Goal: Use online tool/utility: Utilize a website feature to perform a specific function

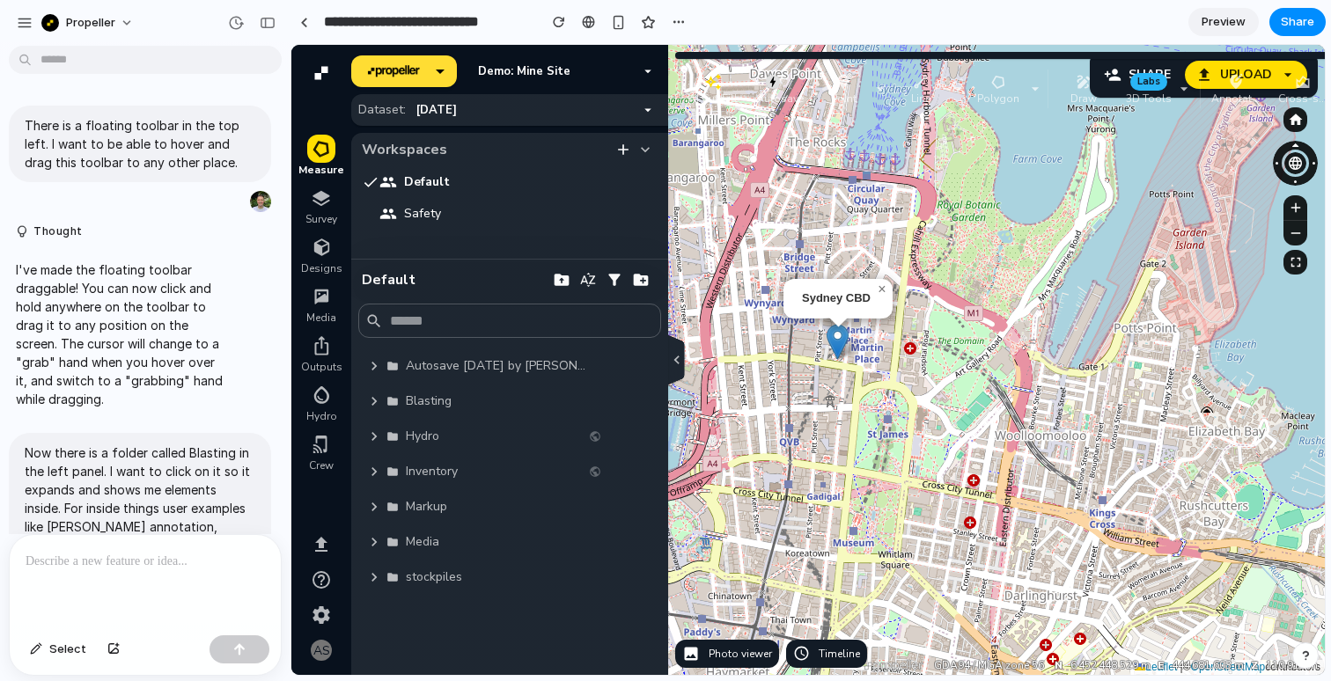
scroll to position [13776, 0]
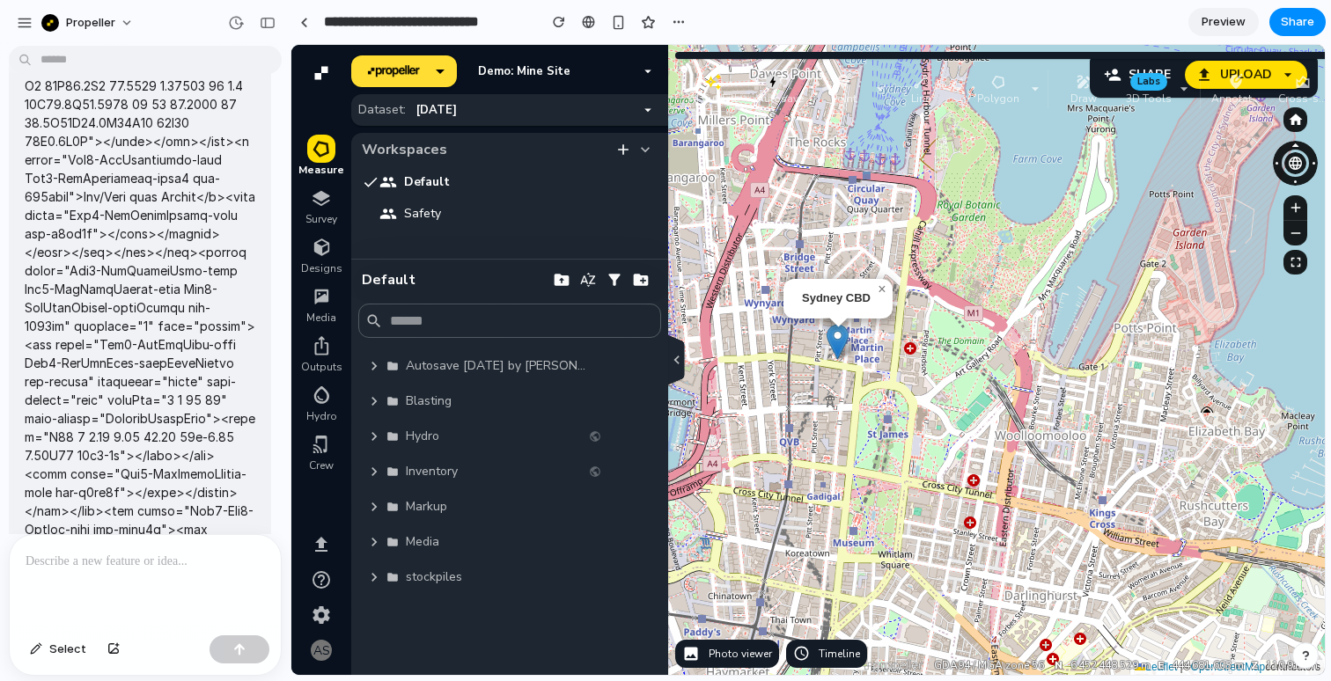
drag, startPoint x: 723, startPoint y: 69, endPoint x: 778, endPoint y: 112, distance: 70.3
click at [778, 112] on div "Sydney CBD × Leaflet | © OpenStreetMap contributors Data provided by: × propell…" at bounding box center [838, 360] width 974 height 630
click at [935, 518] on div "Sydney CBD × Leaflet | © OpenStreetMap contributors Data provided by: × propell…" at bounding box center [838, 360] width 974 height 630
click at [261, 18] on div "button" at bounding box center [268, 23] width 16 height 12
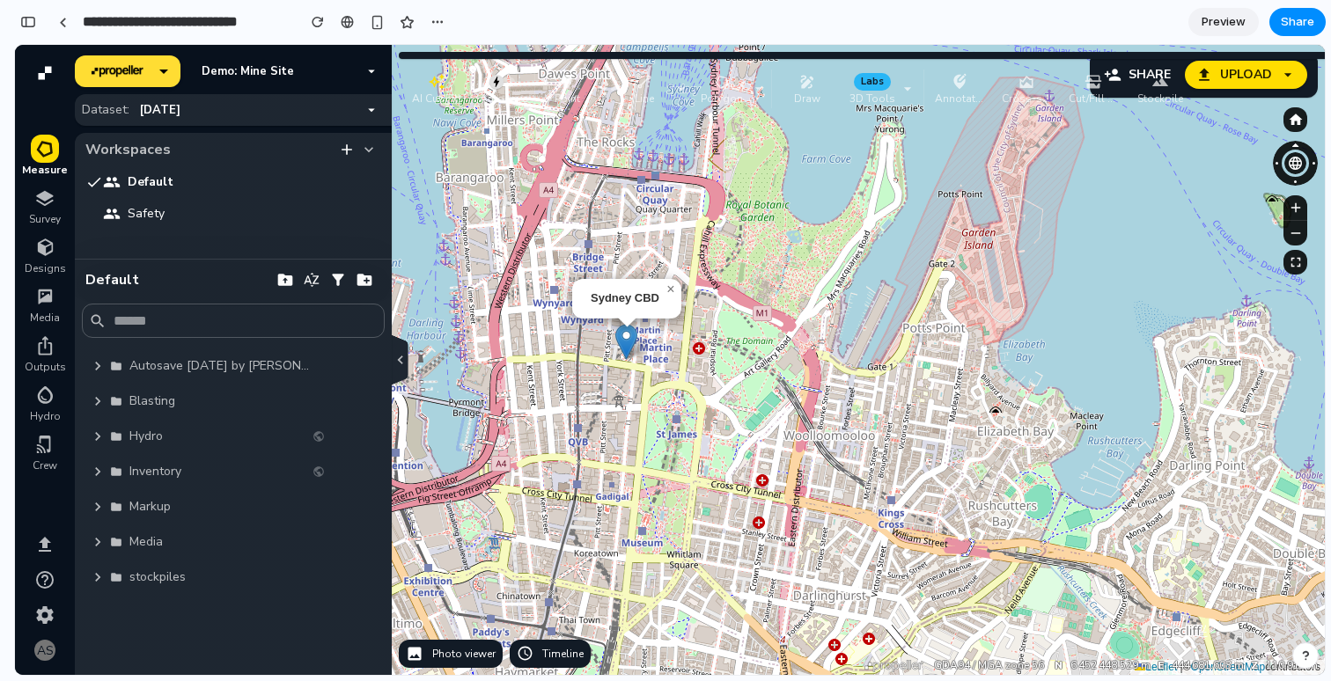
scroll to position [15458, 0]
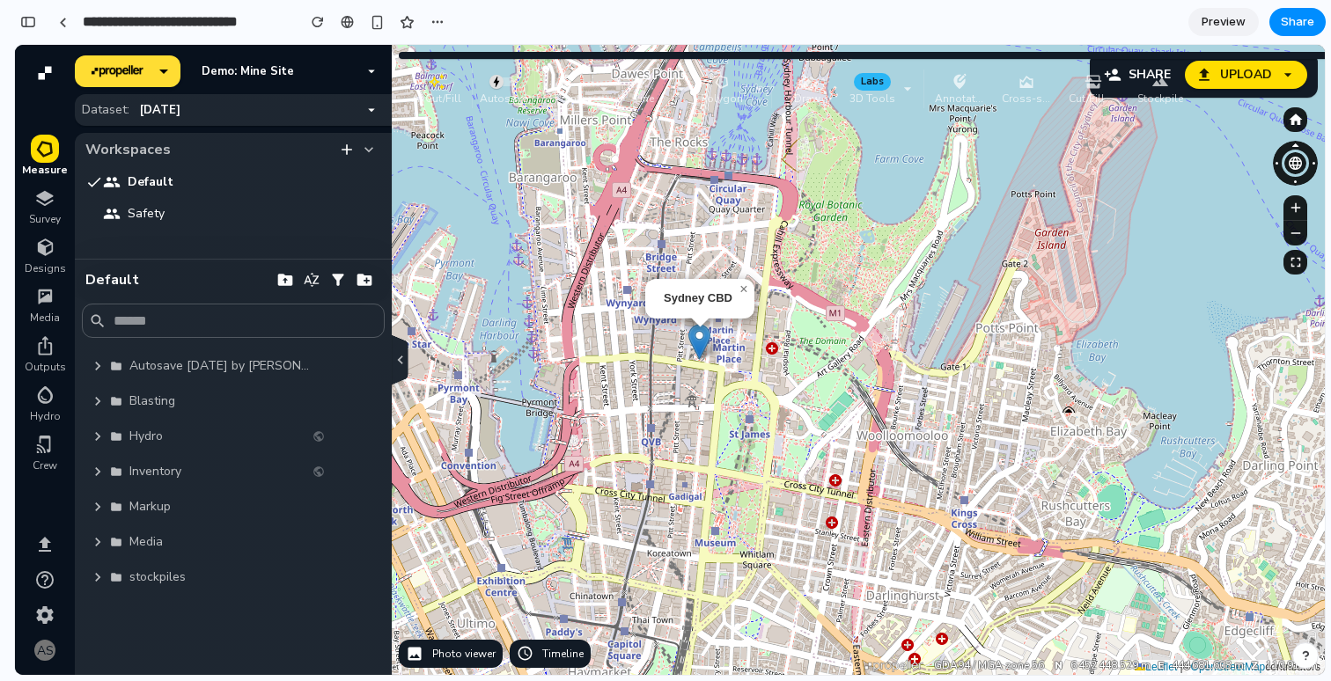
click at [809, 405] on div "Sydney CBD × Leaflet | © OpenStreetMap contributors Data provided by: × propell…" at bounding box center [700, 360] width 1250 height 630
click at [743, 290] on div "Sydney CBD × Leaflet | © OpenStreetMap contributors Data provided by: × propell…" at bounding box center [700, 360] width 1250 height 630
click at [444, 68] on div "Sydney CBD × Leaflet | © OpenStreetMap contributors Data provided by: × propell…" at bounding box center [700, 360] width 1250 height 630
drag, startPoint x: 433, startPoint y: 82, endPoint x: 448, endPoint y: 222, distance: 140.8
click at [448, 222] on icon "button" at bounding box center [452, 222] width 18 height 18
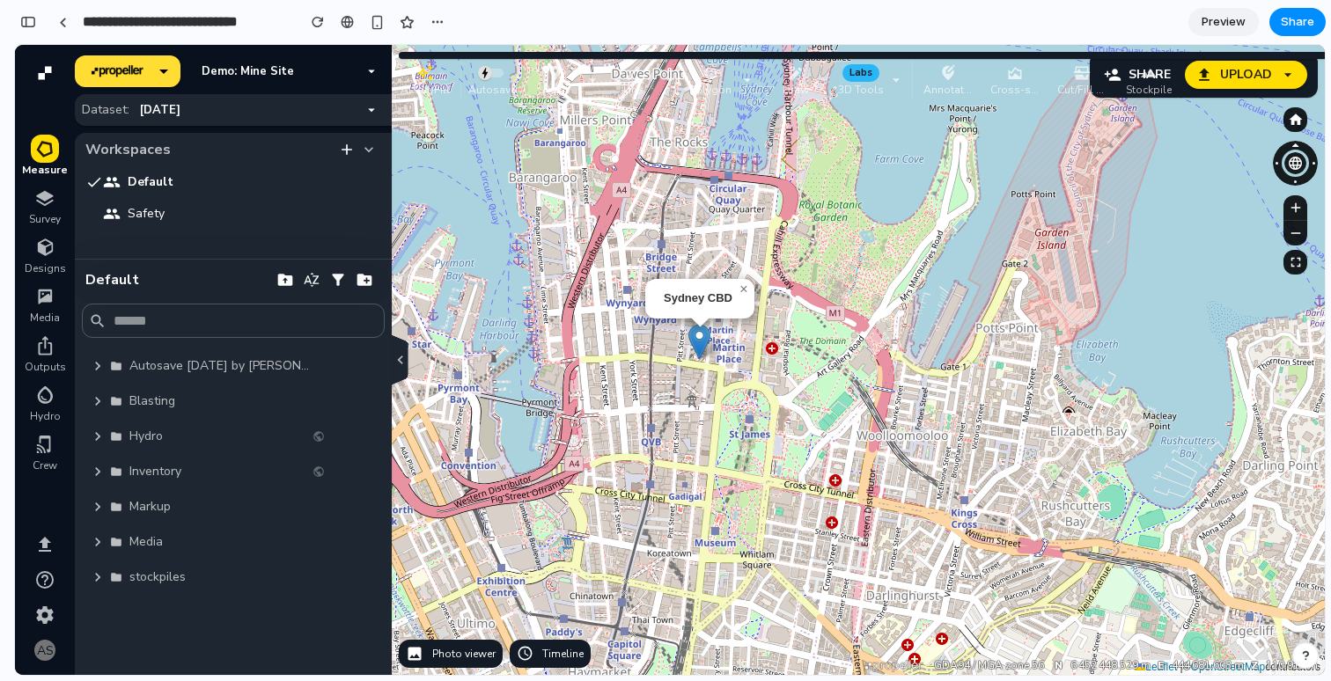
drag, startPoint x: 457, startPoint y: 223, endPoint x: 431, endPoint y: 74, distance: 151.1
click at [431, 74] on icon "button" at bounding box center [425, 73] width 18 height 18
click at [403, 360] on icon "button" at bounding box center [399, 360] width 18 height 21
click at [26, 23] on div "button" at bounding box center [28, 22] width 16 height 12
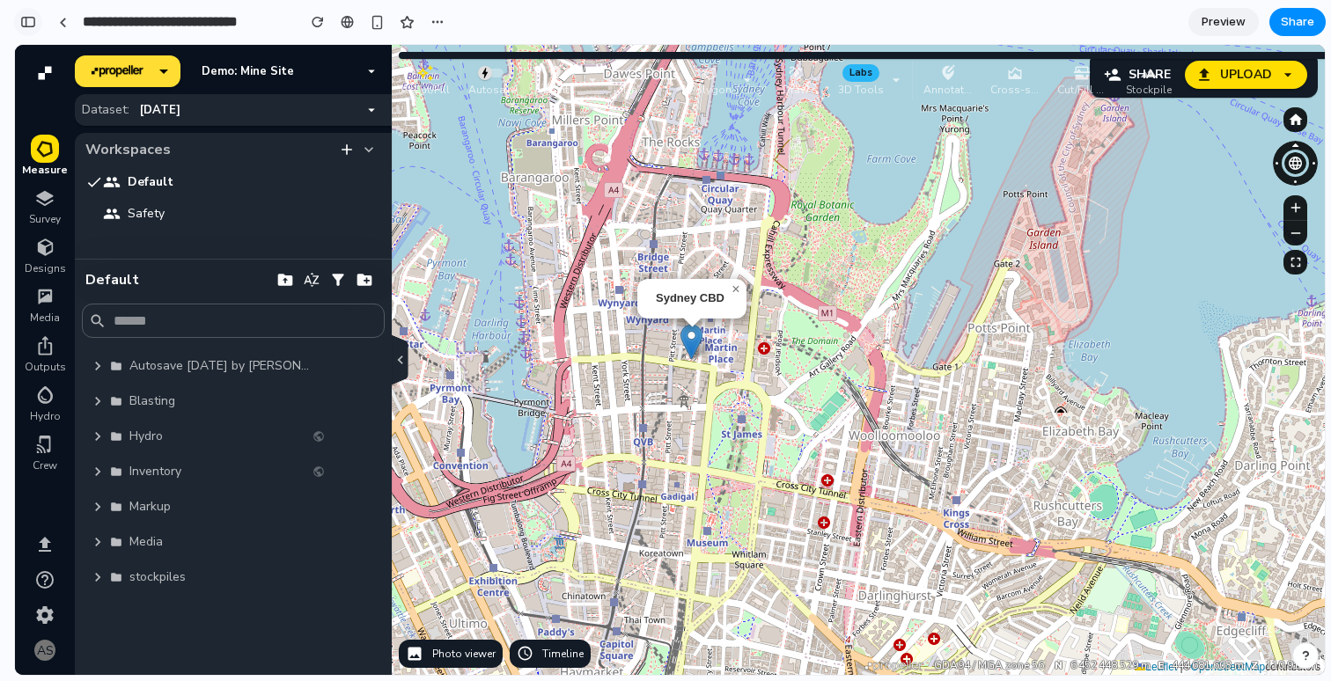
scroll to position [13776, 0]
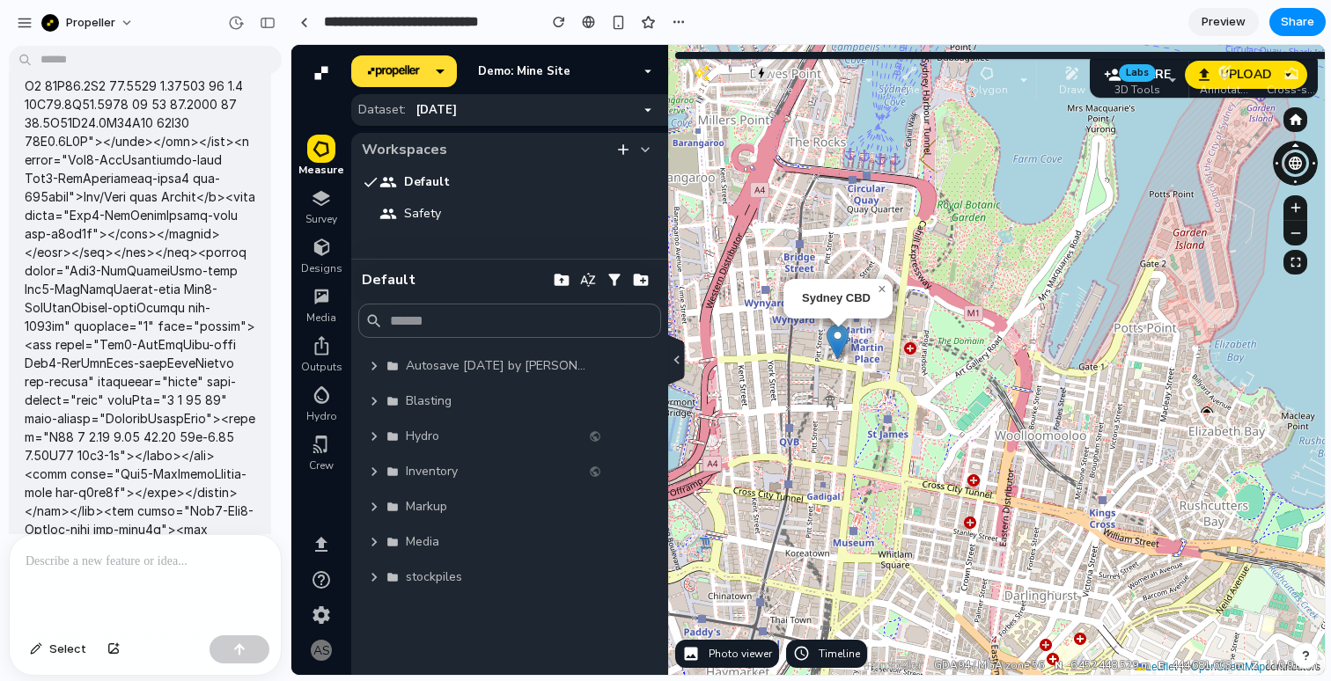
click at [26, 23] on div "button" at bounding box center [25, 23] width 16 height 16
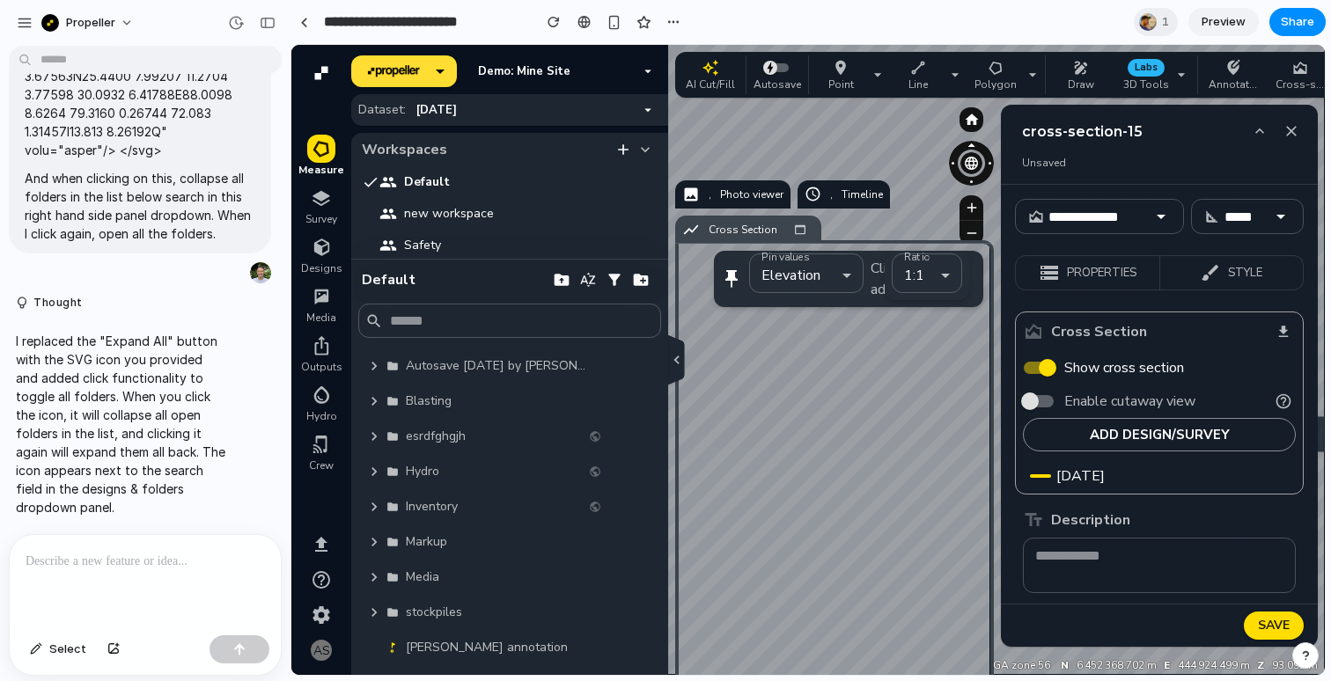
type input "**********"
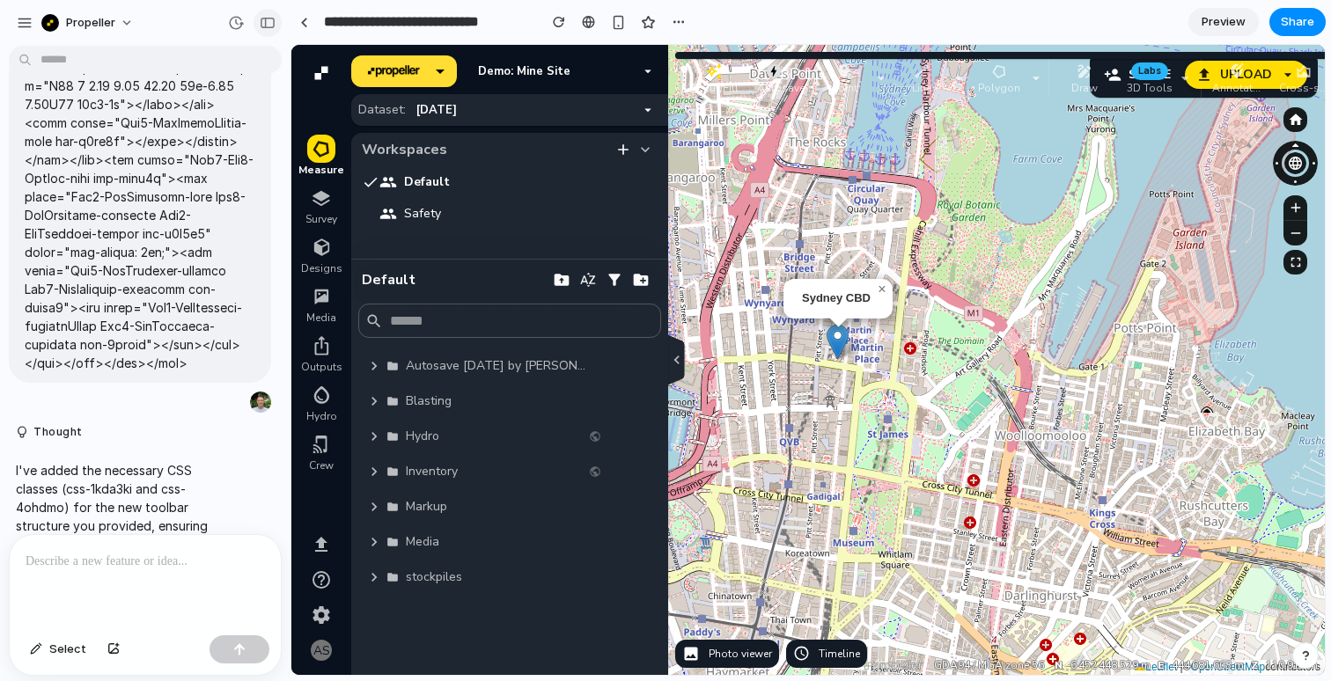
click at [266, 19] on div "button" at bounding box center [268, 23] width 16 height 12
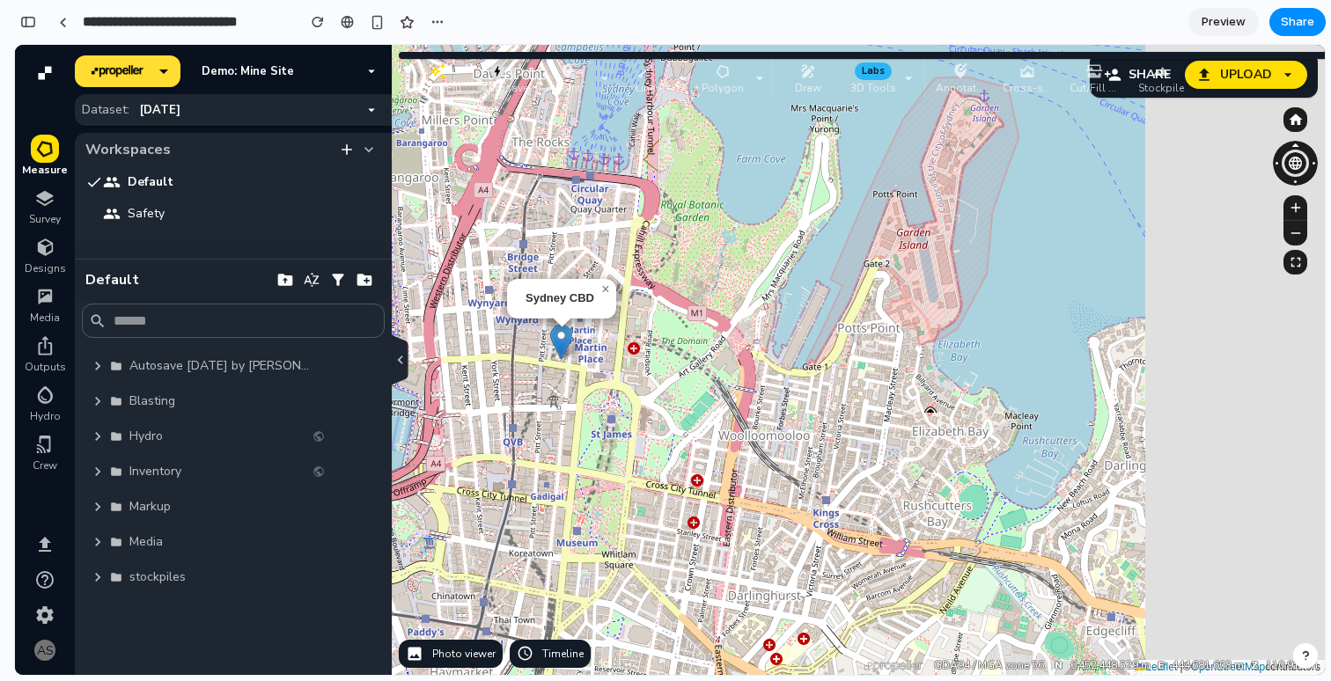
scroll to position [15809, 0]
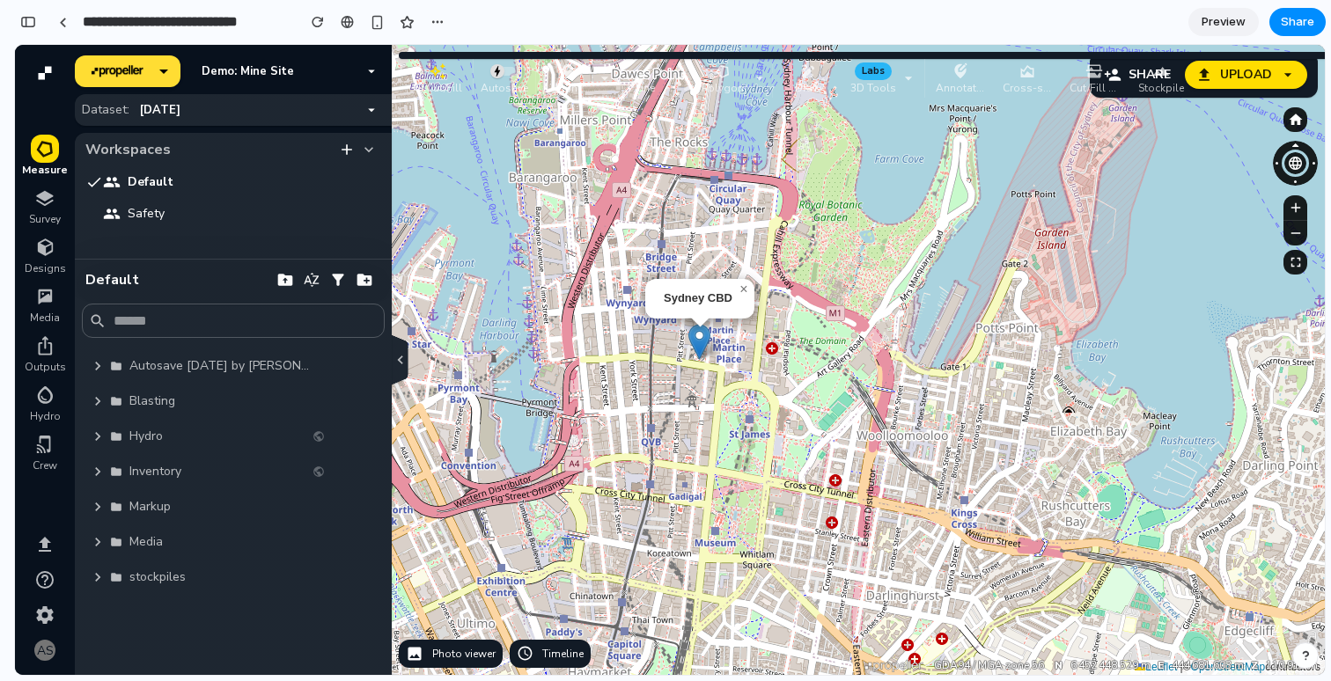
click at [585, 301] on div "Sydney CBD × Leaflet | © OpenStreetMap contributors Data provided by: × propell…" at bounding box center [700, 360] width 1250 height 630
click at [743, 292] on div "Sydney CBD × Leaflet | © OpenStreetMap contributors Data provided by: × propell…" at bounding box center [700, 360] width 1250 height 630
click at [743, 286] on div "Sydney CBD × Leaflet | © OpenStreetMap contributors Data provided by: × propell…" at bounding box center [700, 360] width 1250 height 630
drag, startPoint x: 718, startPoint y: 69, endPoint x: 431, endPoint y: 47, distance: 287.9
click at [681, 68] on icon "button" at bounding box center [687, 71] width 18 height 18
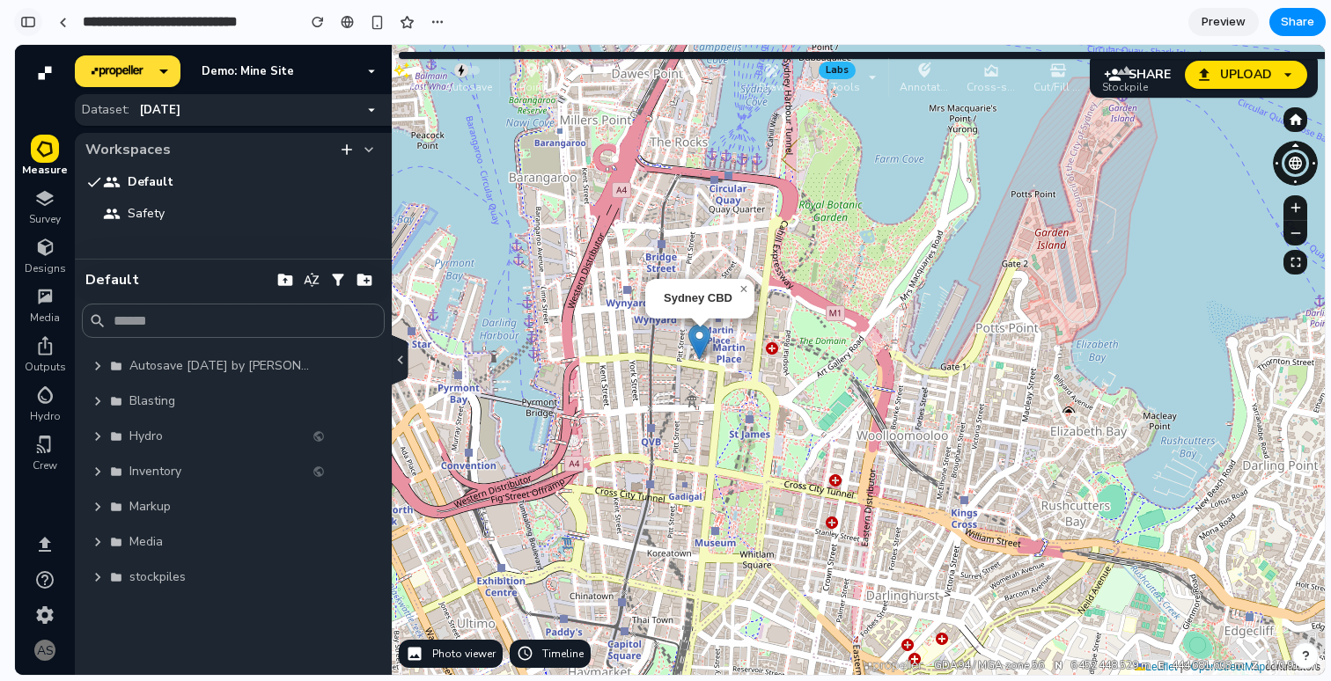
click at [32, 23] on div "button" at bounding box center [28, 22] width 16 height 12
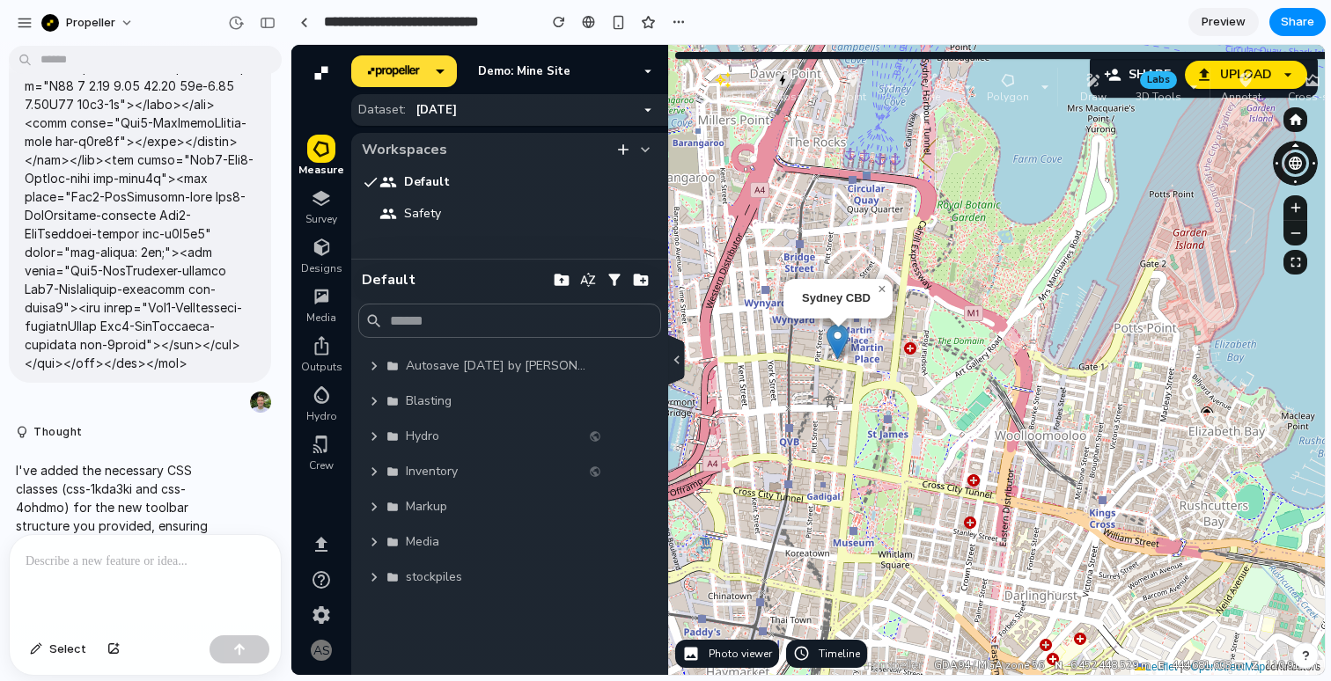
drag, startPoint x: 749, startPoint y: 90, endPoint x: 794, endPoint y: 99, distance: 45.9
click at [794, 99] on p "Autosave" at bounding box center [790, 96] width 48 height 14
click at [54, 567] on p at bounding box center [145, 561] width 239 height 21
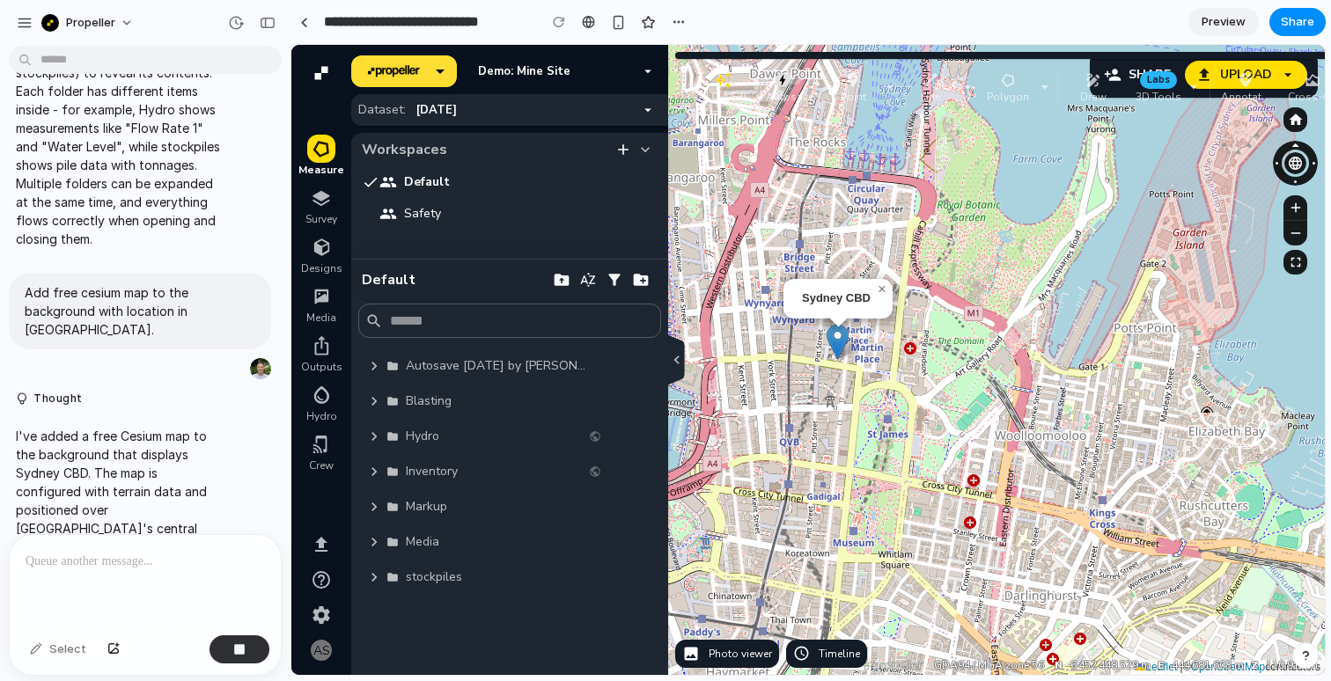
scroll to position [2703, 0]
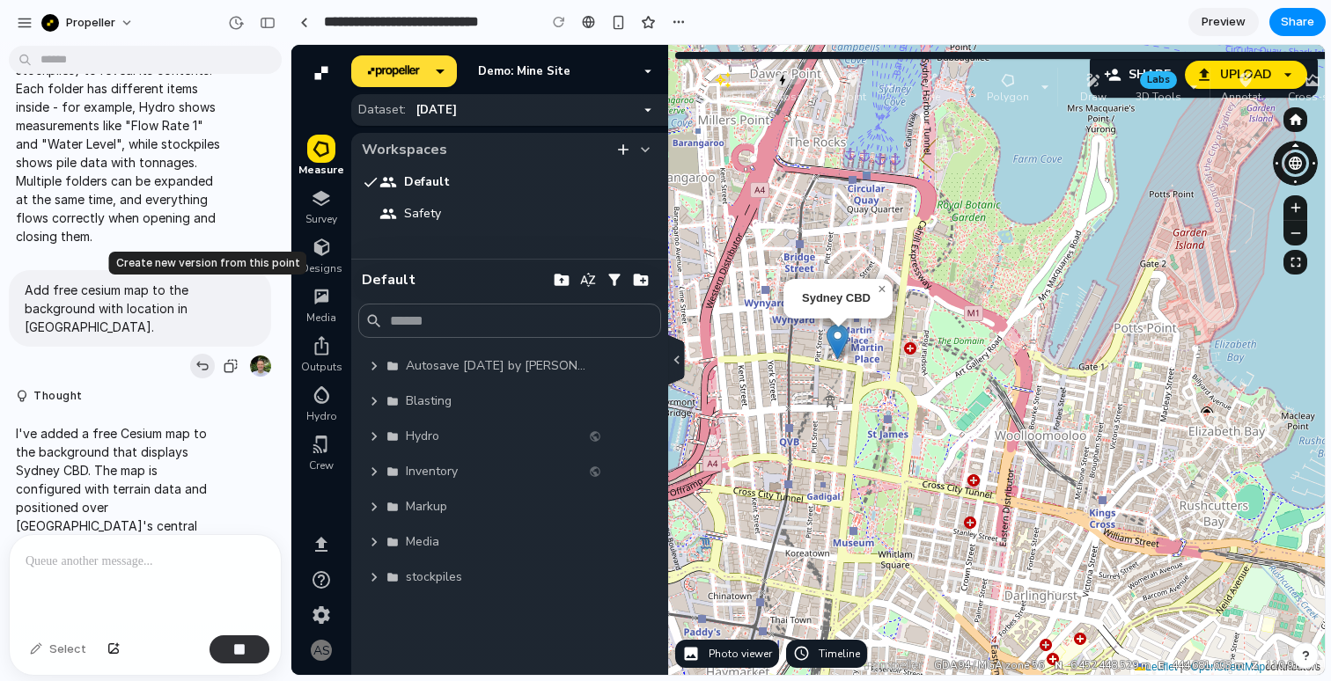
click at [203, 359] on div "button" at bounding box center [202, 366] width 14 height 14
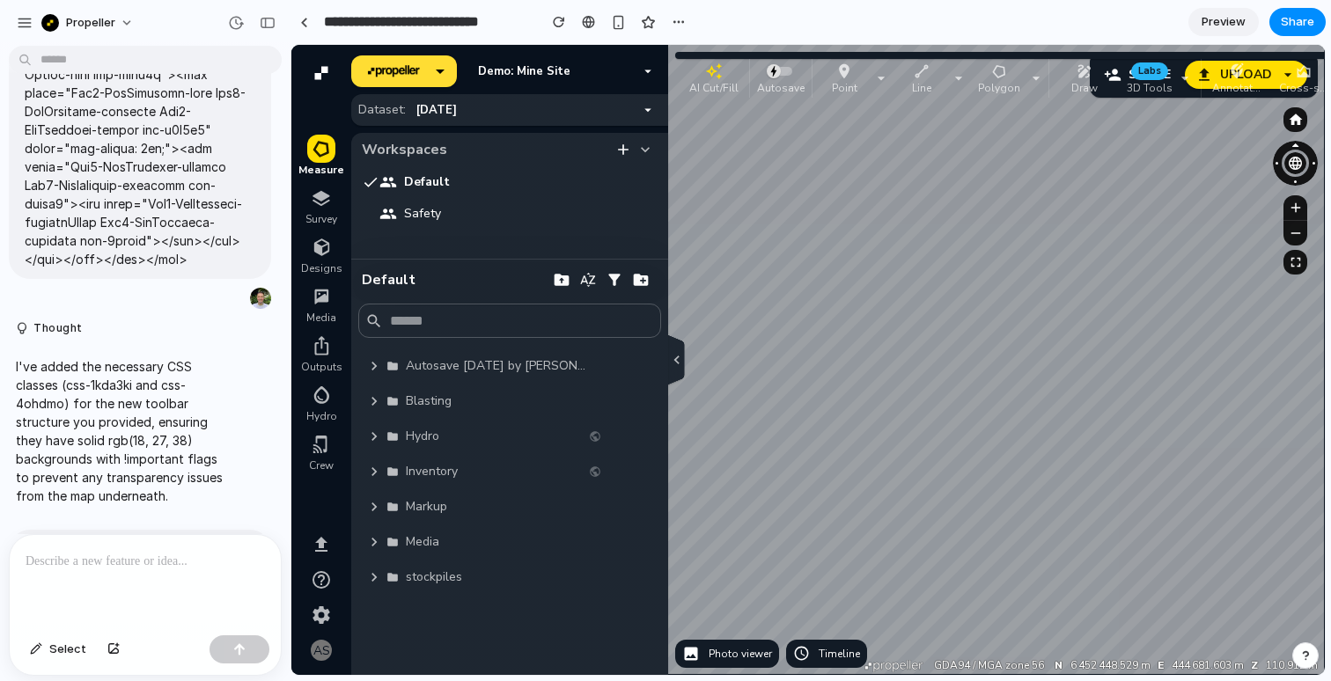
scroll to position [0, 0]
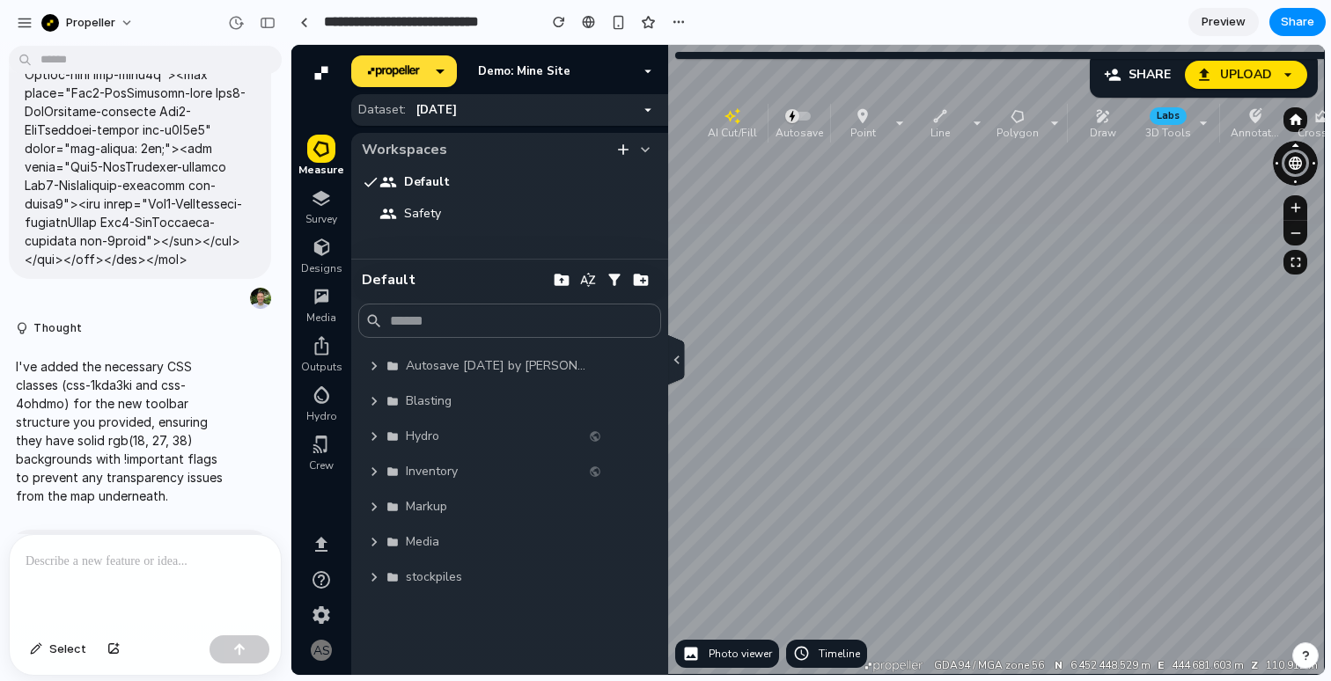
drag, startPoint x: 691, startPoint y: 77, endPoint x: 708, endPoint y: 109, distance: 36.6
click at [708, 109] on div "button" at bounding box center [732, 116] width 56 height 18
drag, startPoint x: 725, startPoint y: 120, endPoint x: 703, endPoint y: 90, distance: 37.2
click at [703, 90] on icon "button" at bounding box center [711, 86] width 18 height 18
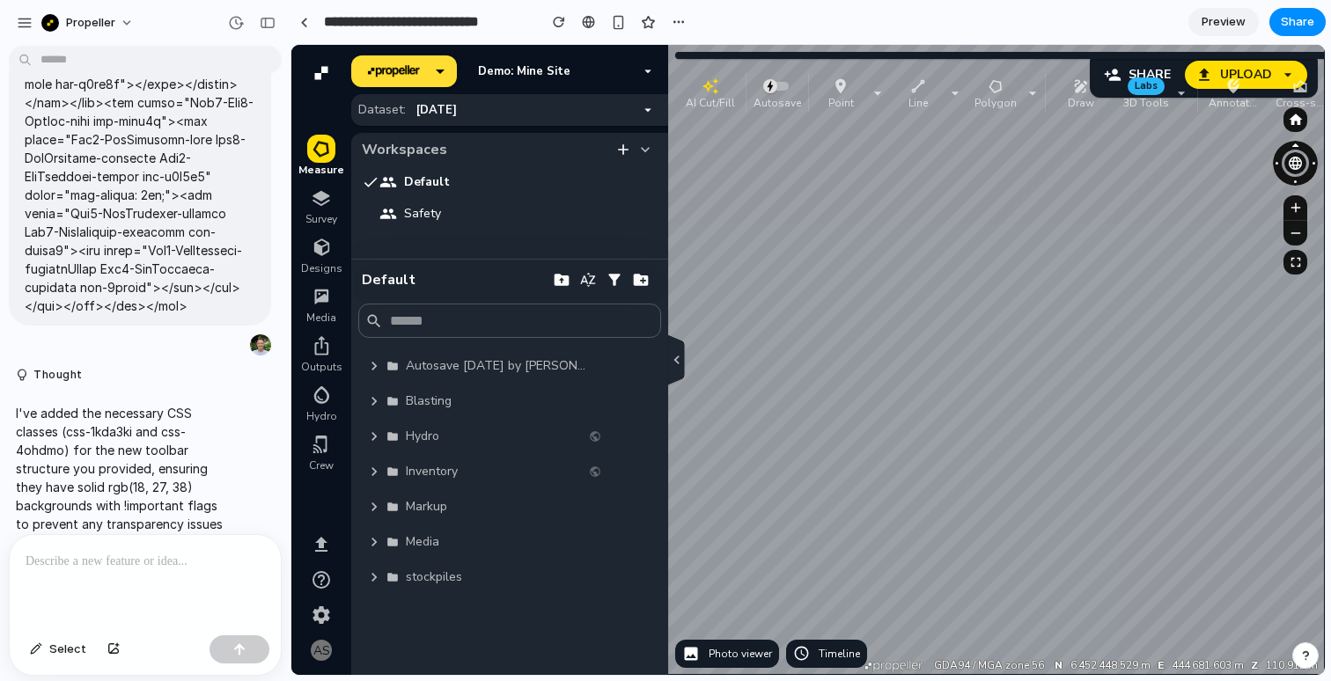
scroll to position [14231, 0]
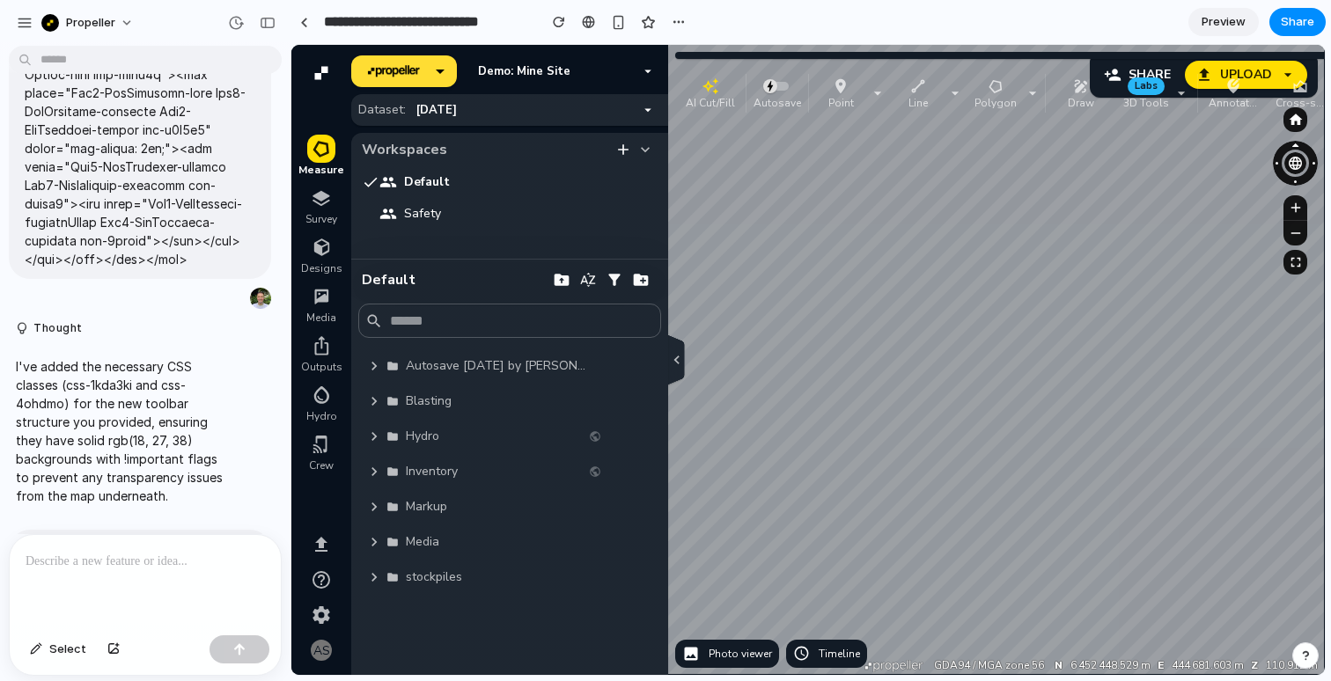
click at [260, 36] on div at bounding box center [252, 23] width 60 height 28
click at [260, 25] on div "button" at bounding box center [268, 23] width 16 height 12
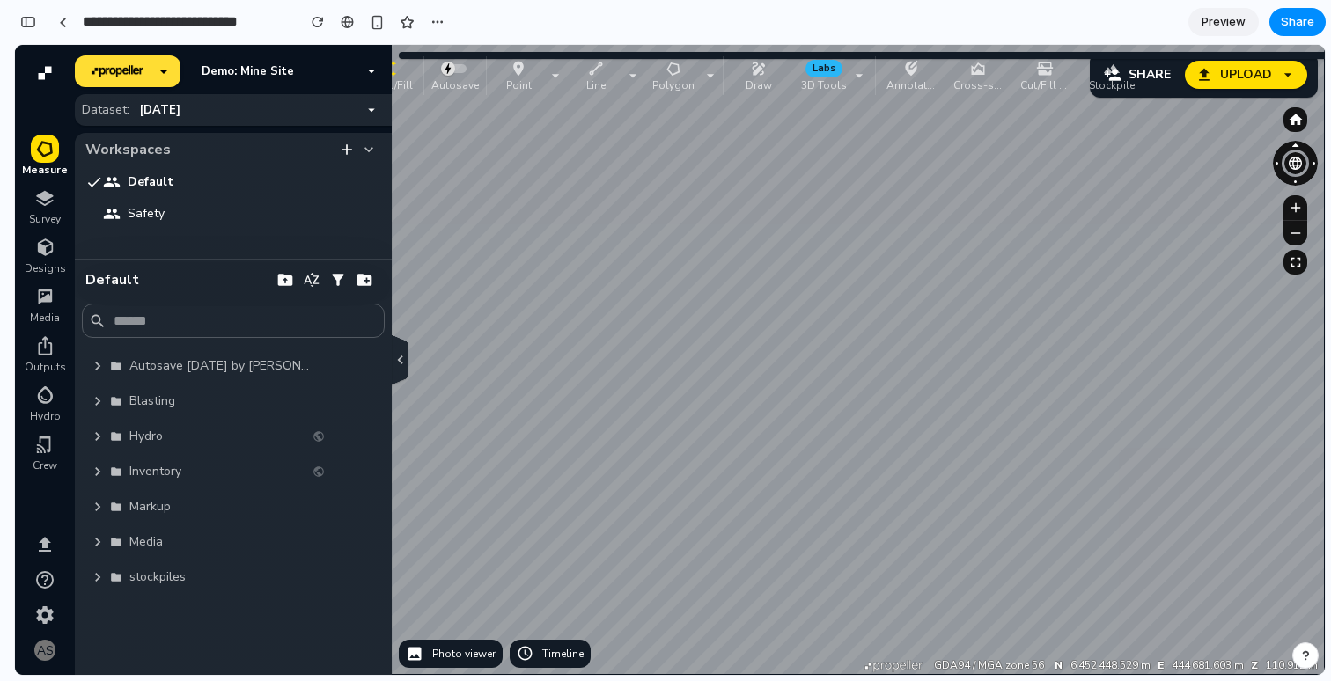
drag, startPoint x: 431, startPoint y: 99, endPoint x: 372, endPoint y: 84, distance: 60.9
click at [372, 84] on div "Data provided by: × propellerAero CESIUM Data attribution GDA94 / MGA zone 56 N…" at bounding box center [700, 360] width 1250 height 630
click at [21, 20] on div "button" at bounding box center [28, 22] width 16 height 12
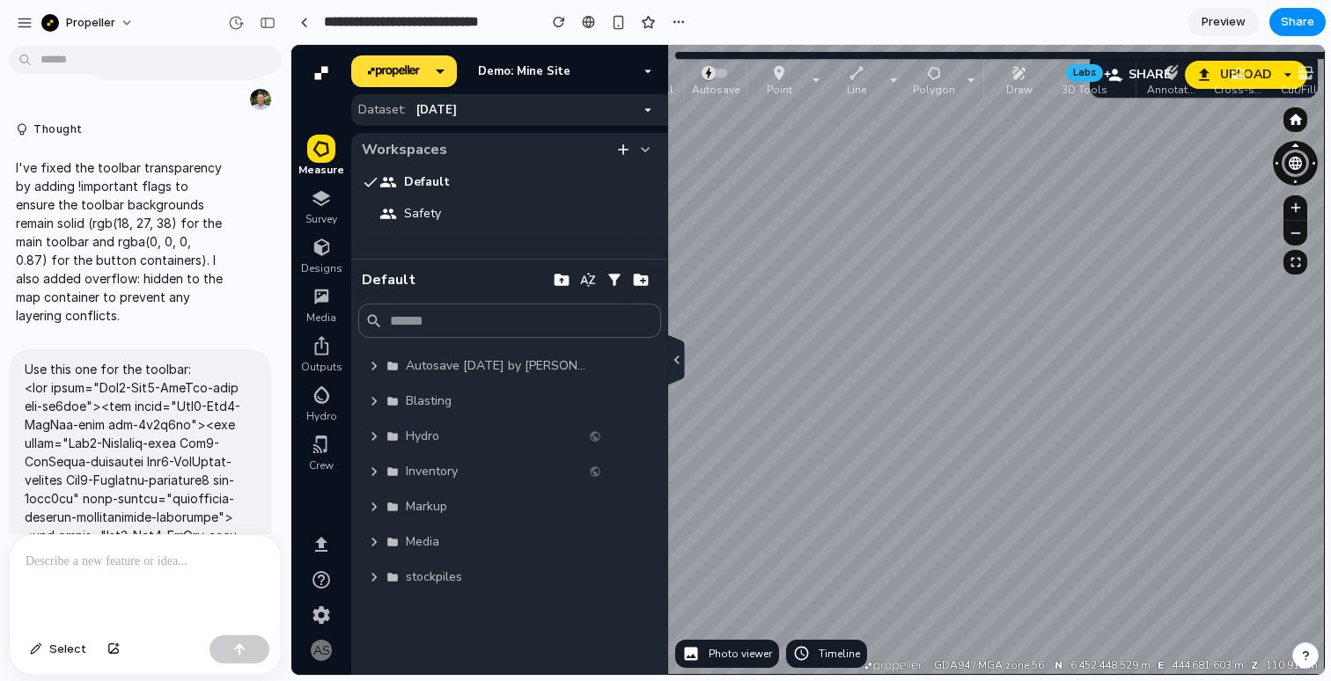
scroll to position [3725, 0]
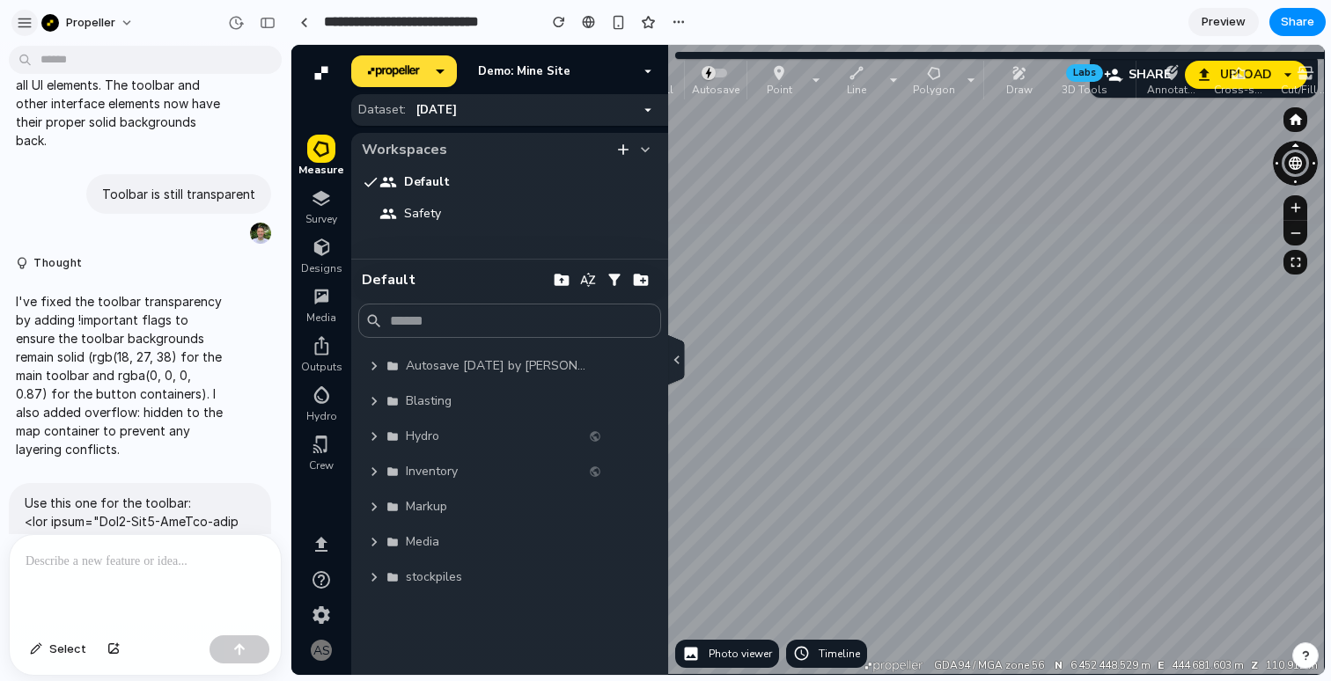
click at [26, 24] on div "button" at bounding box center [25, 23] width 16 height 16
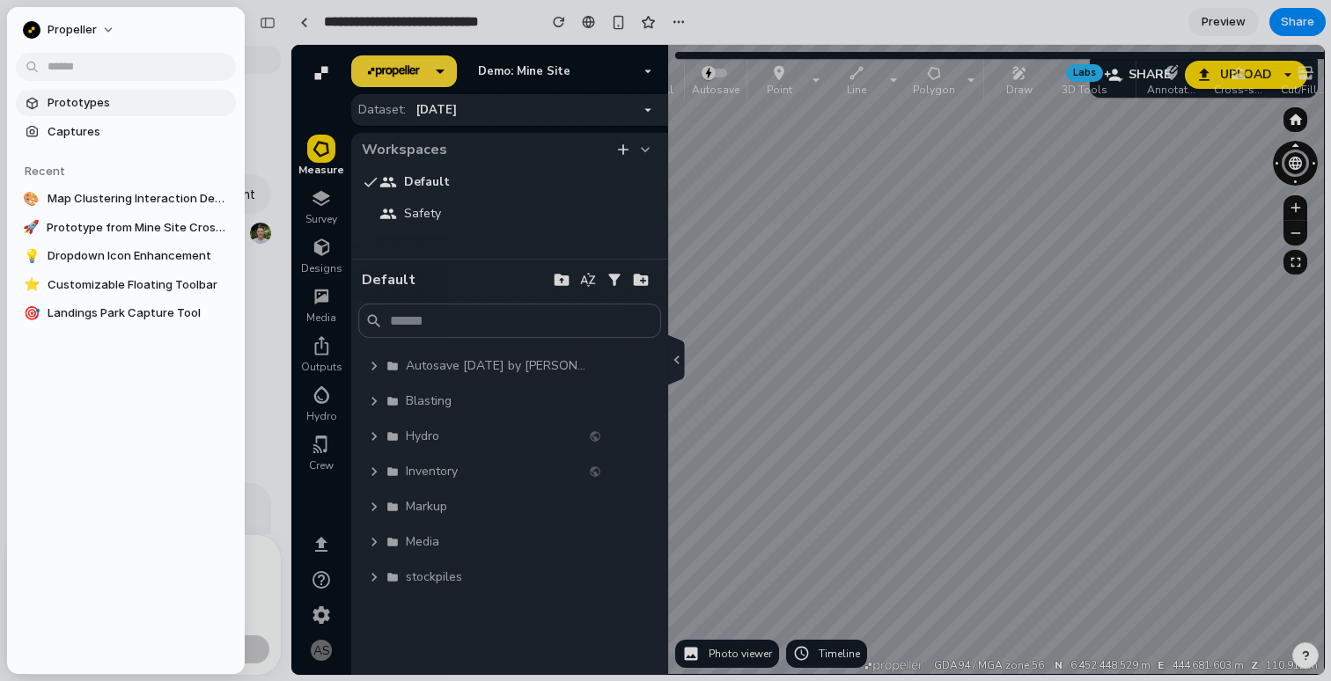
click at [102, 103] on span "Prototypes" at bounding box center [138, 103] width 181 height 18
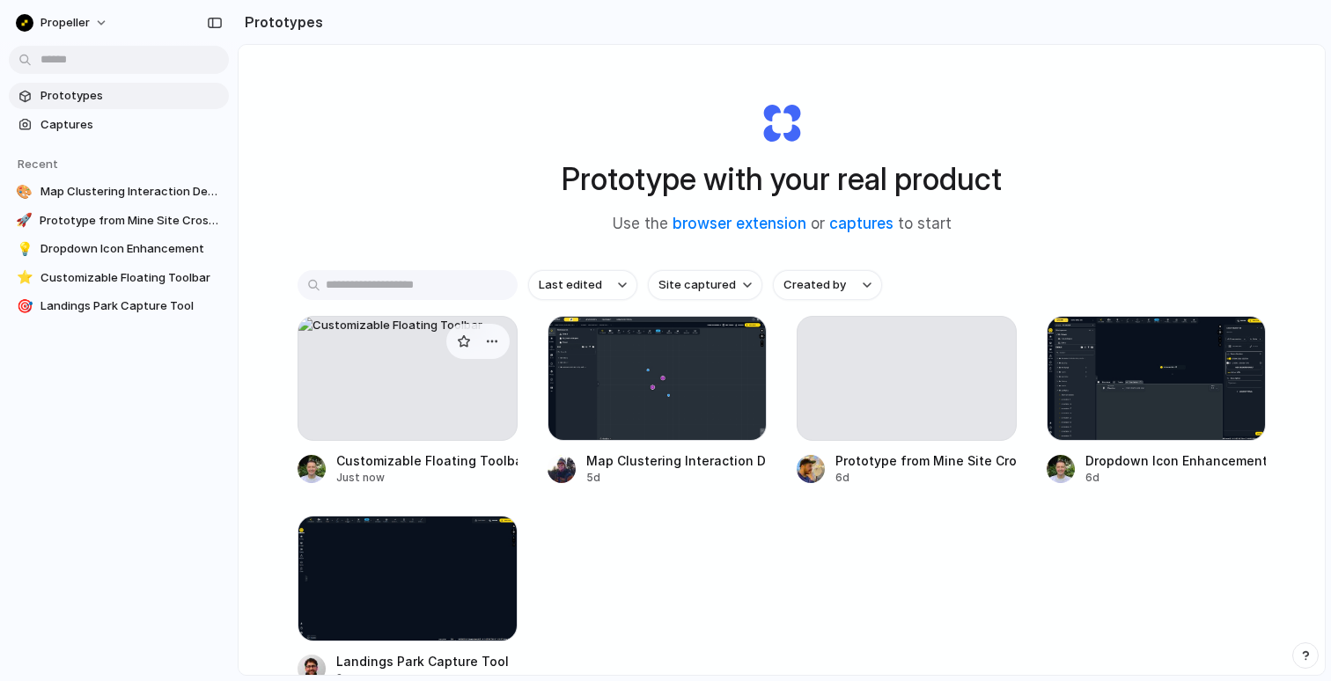
scroll to position [121, 0]
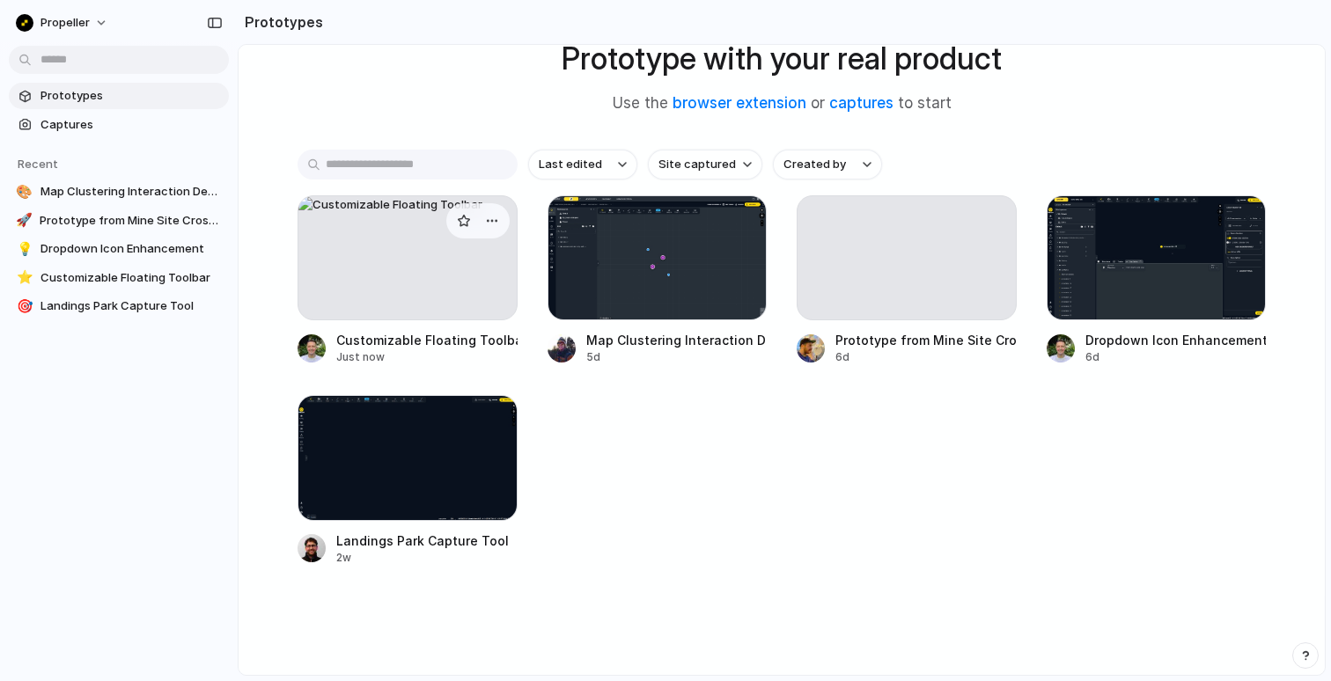
click at [410, 271] on div at bounding box center [408, 257] width 220 height 125
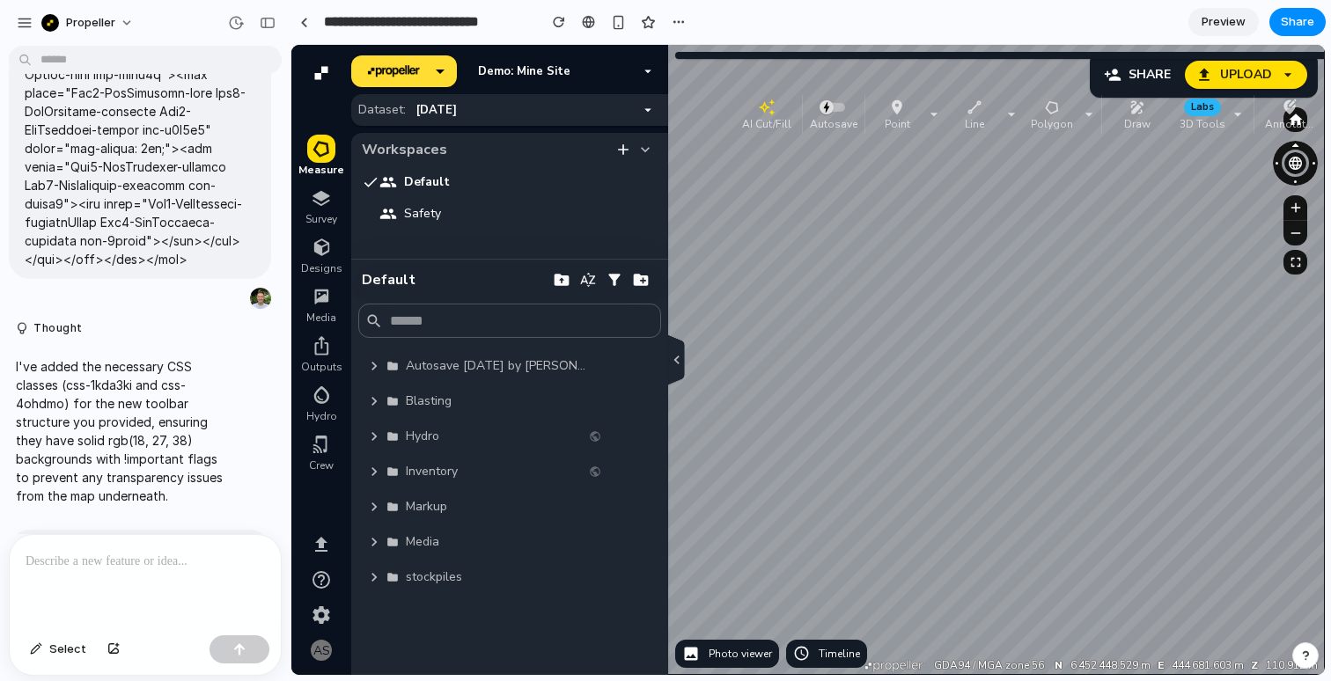
drag, startPoint x: 740, startPoint y: 85, endPoint x: 792, endPoint y: 122, distance: 64.0
click at [792, 122] on button "AI Cut/Fill" at bounding box center [766, 114] width 63 height 39
drag, startPoint x: 814, startPoint y: 107, endPoint x: 961, endPoint y: 157, distance: 156.2
click at [961, 157] on div "Autosave" at bounding box center [983, 163] width 55 height 39
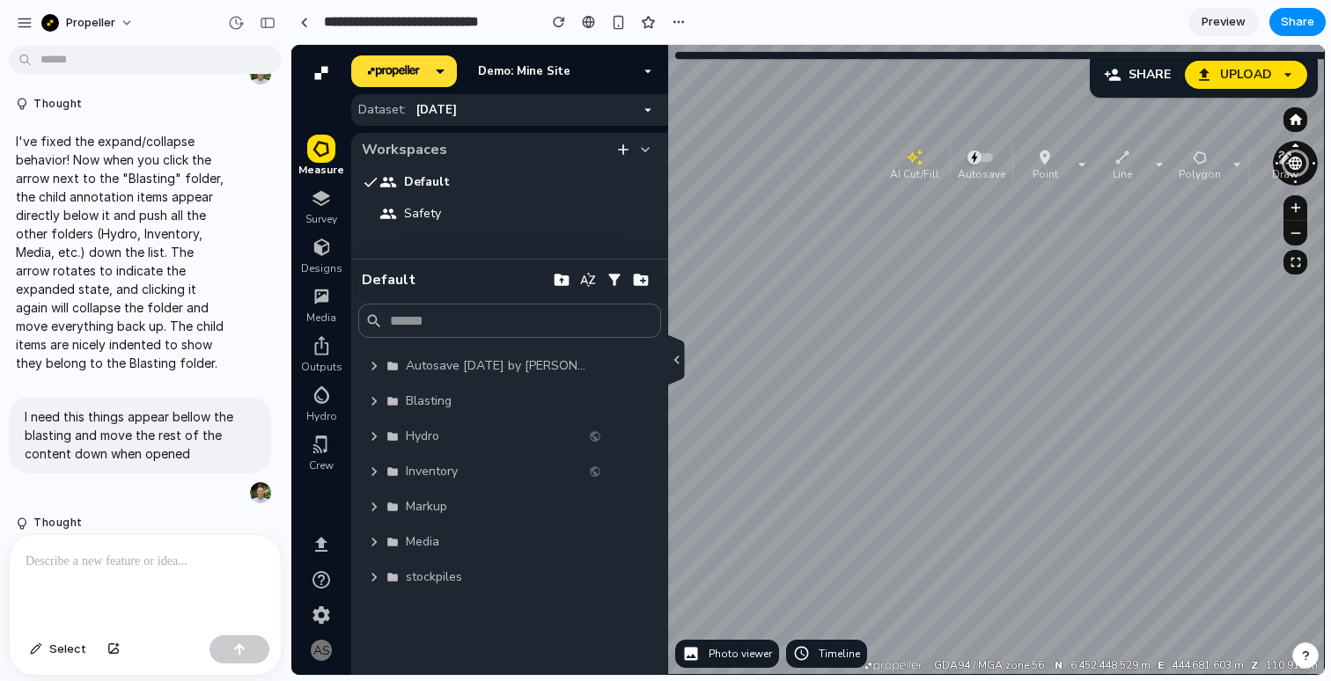
scroll to position [973, 0]
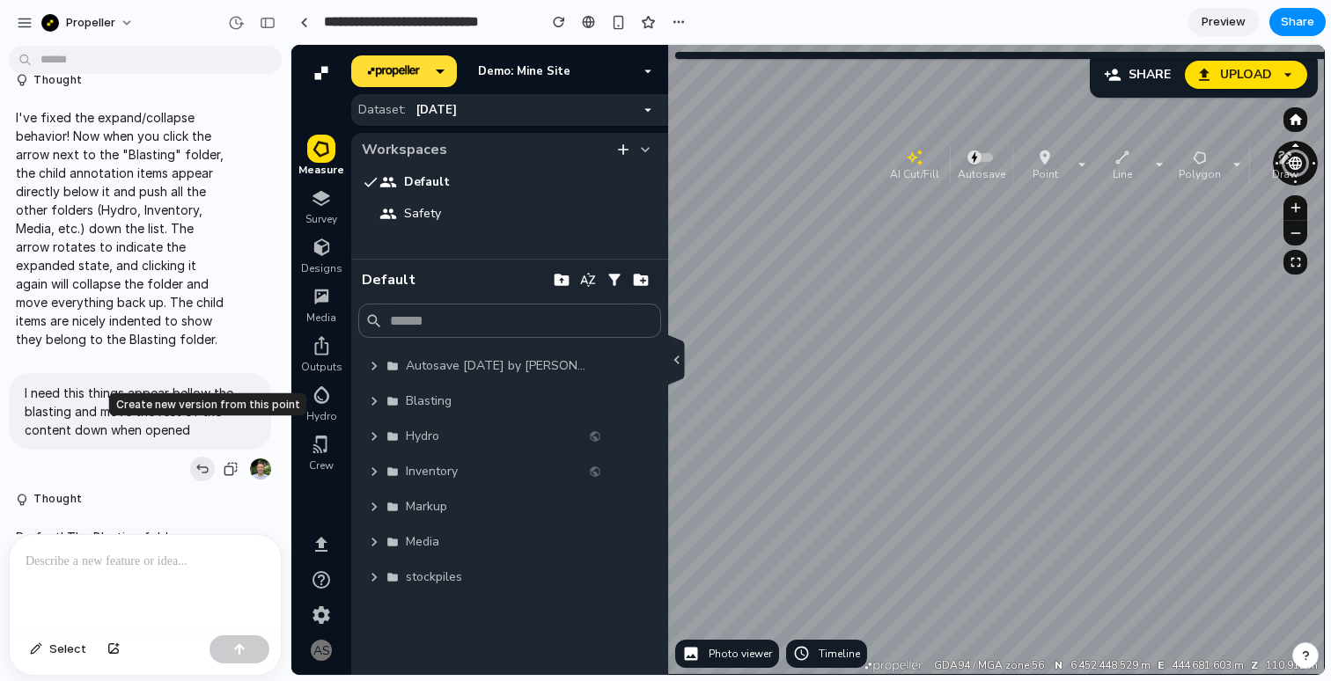
click at [199, 462] on div "button" at bounding box center [202, 469] width 14 height 14
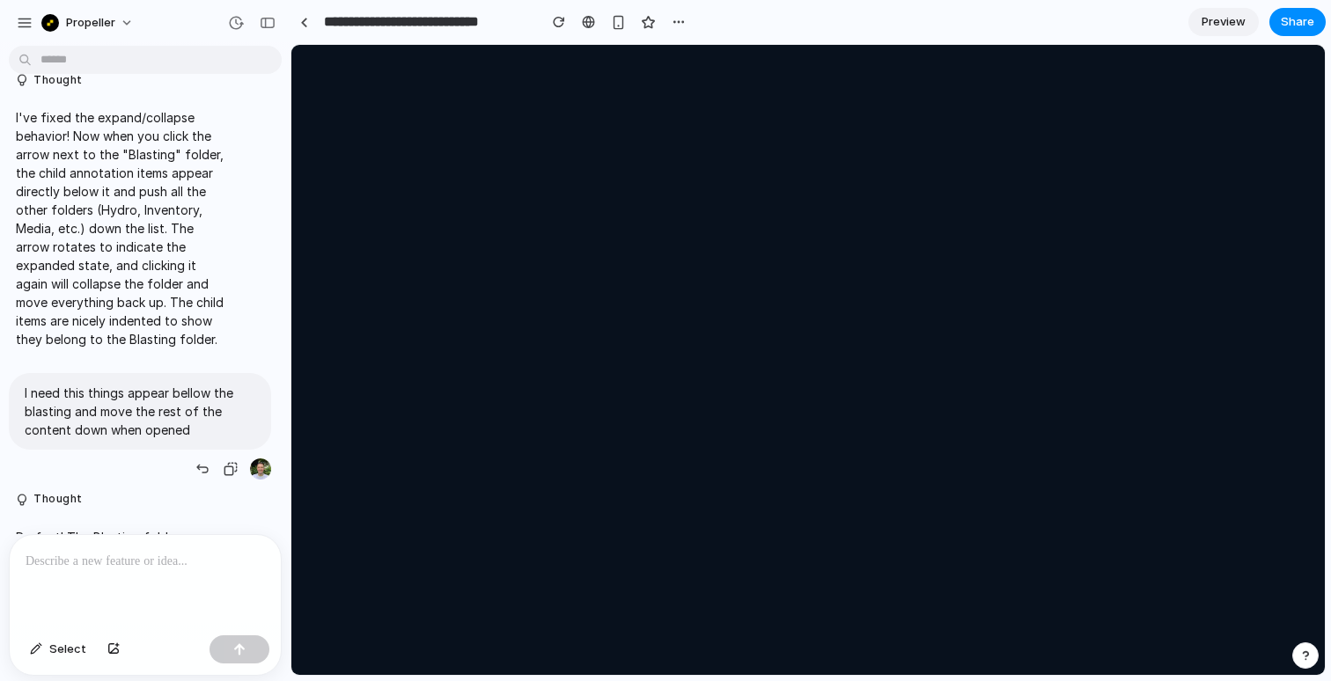
scroll to position [0, 0]
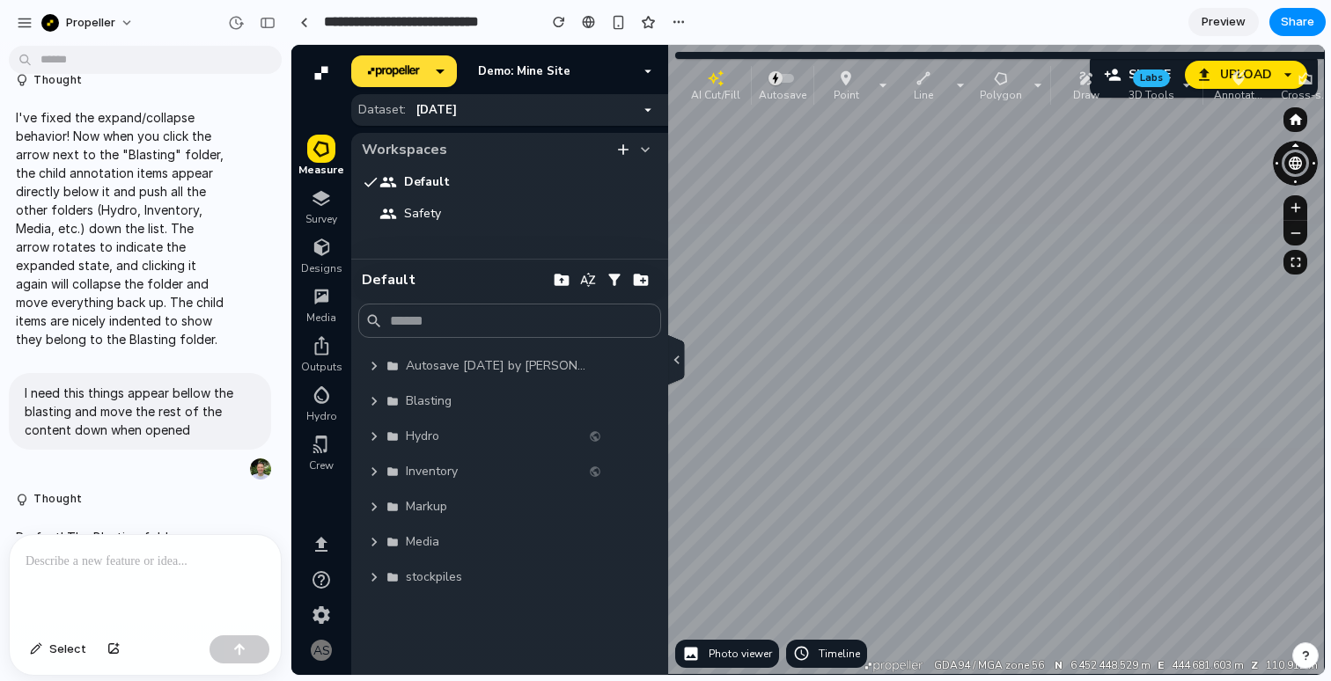
drag, startPoint x: 706, startPoint y: 80, endPoint x: 711, endPoint y: 88, distance: 9.5
click at [711, 88] on p "AI Cut/Fill" at bounding box center [715, 94] width 49 height 14
click at [267, 26] on div "button" at bounding box center [268, 23] width 16 height 12
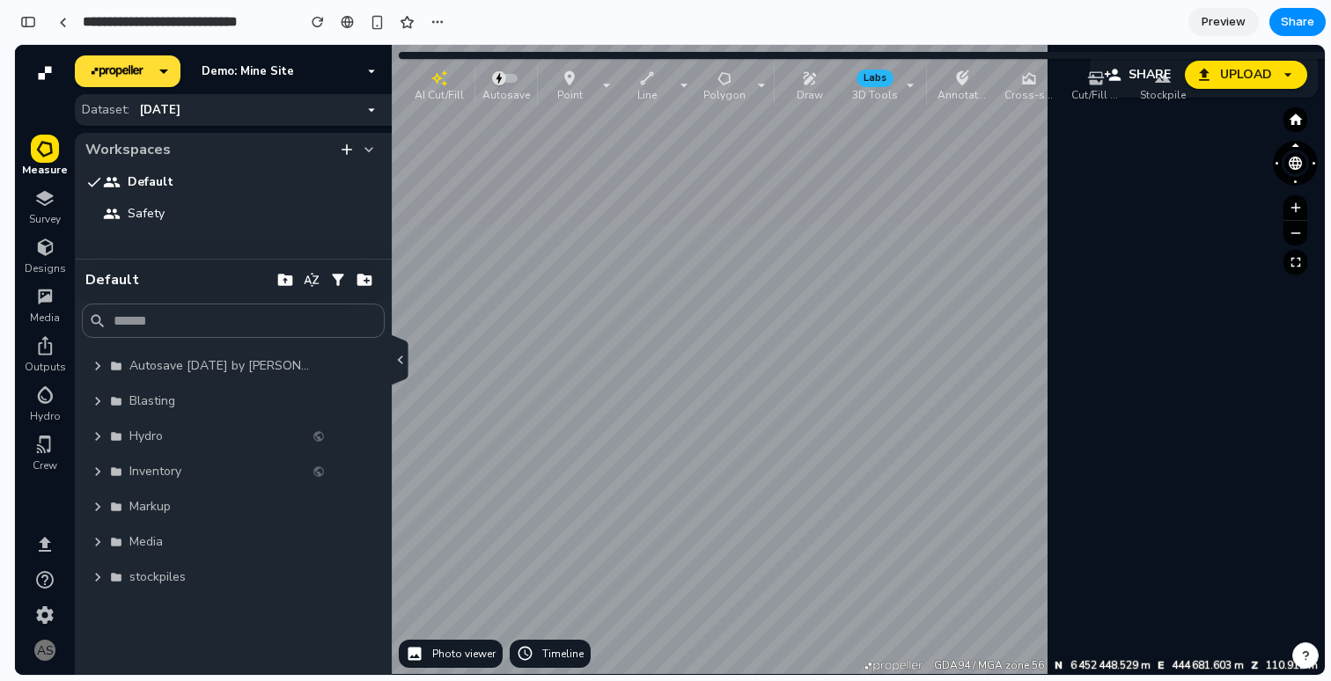
scroll to position [1361, 0]
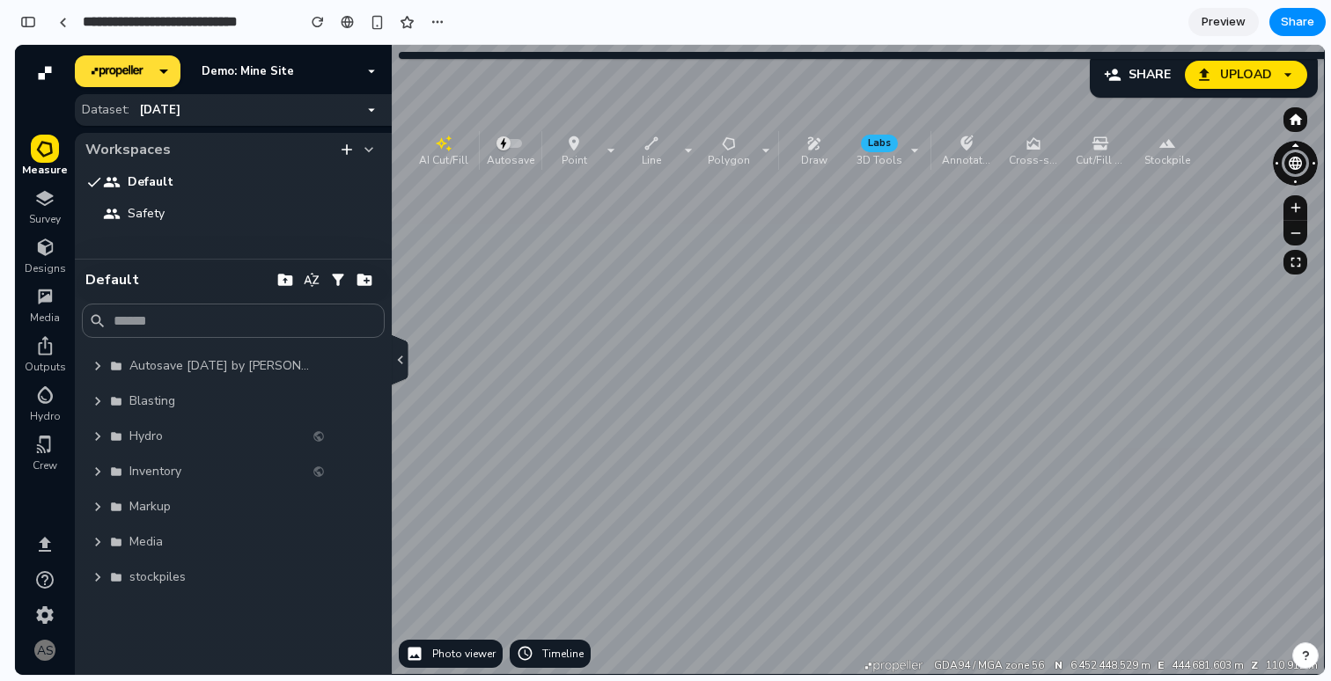
drag, startPoint x: 434, startPoint y: 92, endPoint x: 434, endPoint y: 133, distance: 41.4
click at [434, 133] on button "AI Cut/Fill" at bounding box center [443, 150] width 63 height 39
click at [89, 405] on icon "button" at bounding box center [98, 402] width 18 height 18
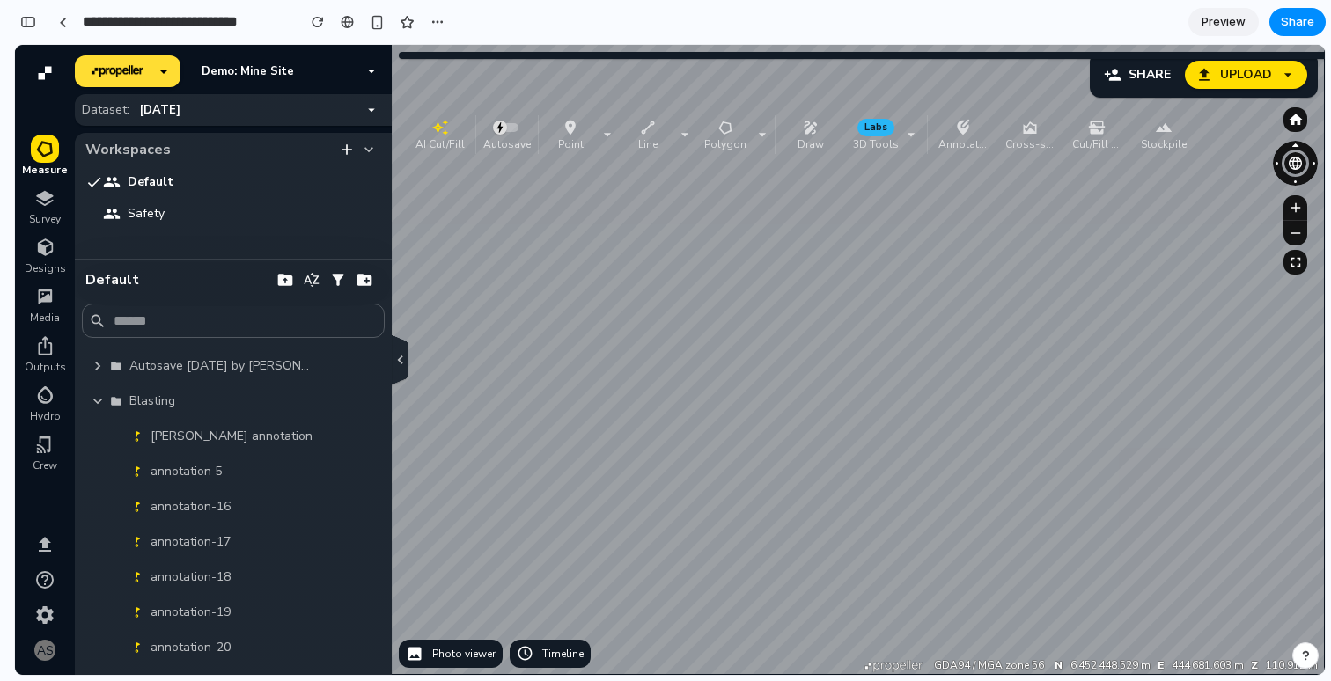
click at [98, 402] on icon "button" at bounding box center [97, 401] width 9 height 5
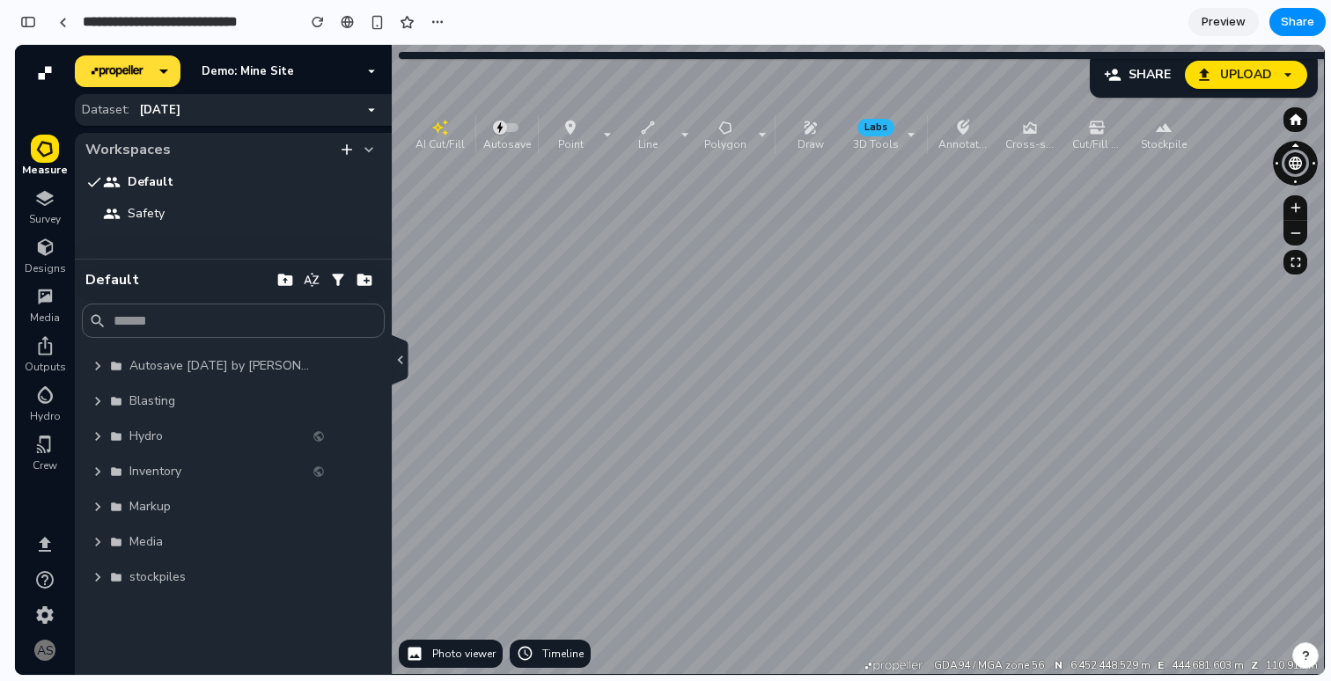
click at [98, 468] on icon "button" at bounding box center [98, 472] width 18 height 18
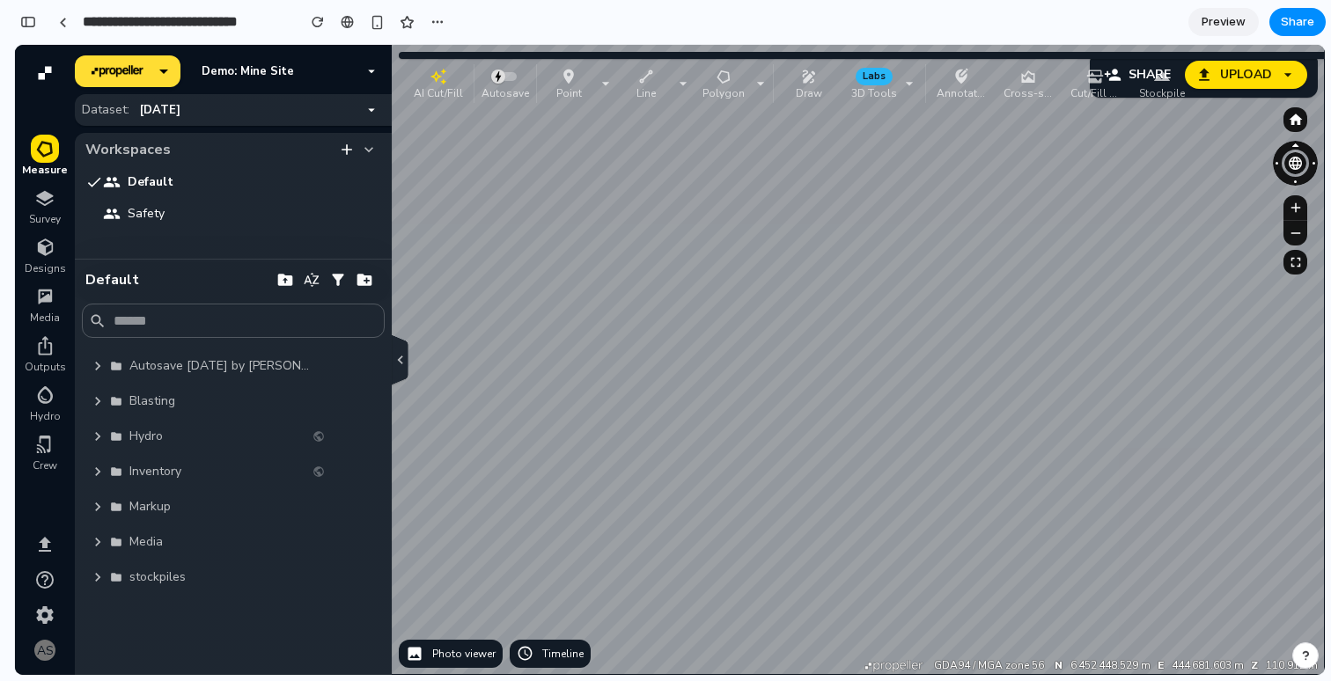
drag, startPoint x: 435, startPoint y: 131, endPoint x: 433, endPoint y: 81, distance: 50.2
click at [433, 81] on icon "button" at bounding box center [439, 77] width 18 height 18
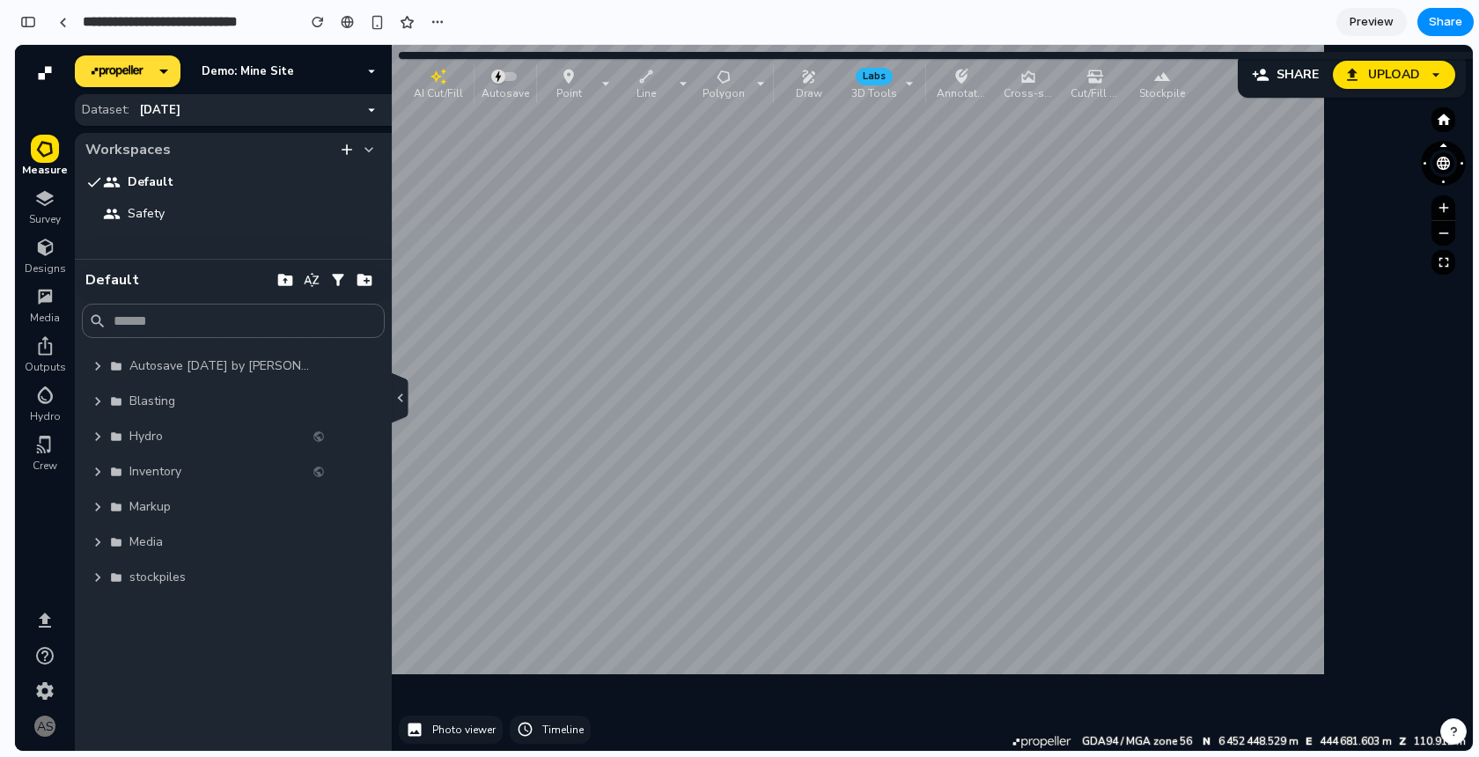
scroll to position [1361, 0]
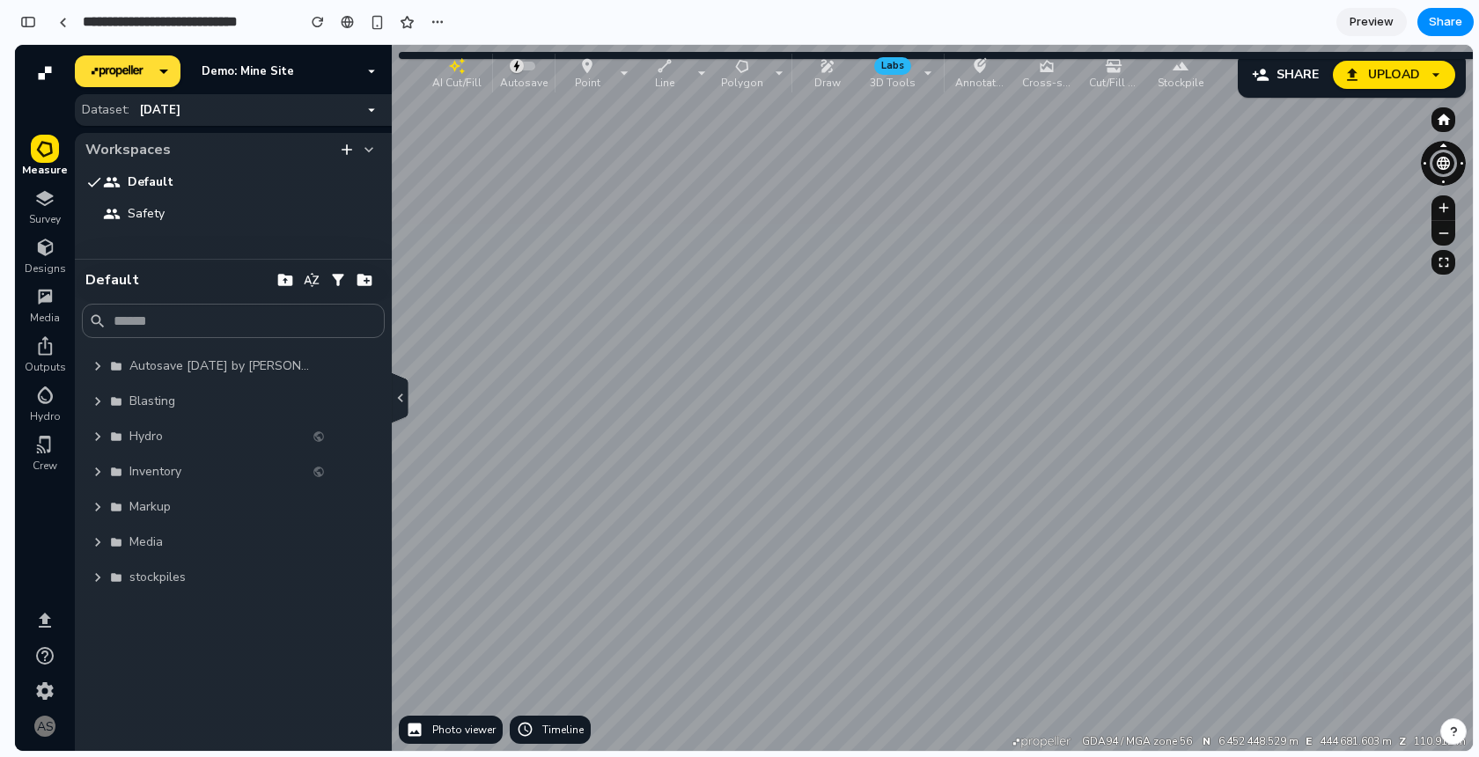
drag, startPoint x: 423, startPoint y: 86, endPoint x: 435, endPoint y: 79, distance: 14.2
click at [435, 79] on p "AI Cut/Fill" at bounding box center [456, 82] width 49 height 14
click at [32, 19] on div "button" at bounding box center [28, 22] width 16 height 12
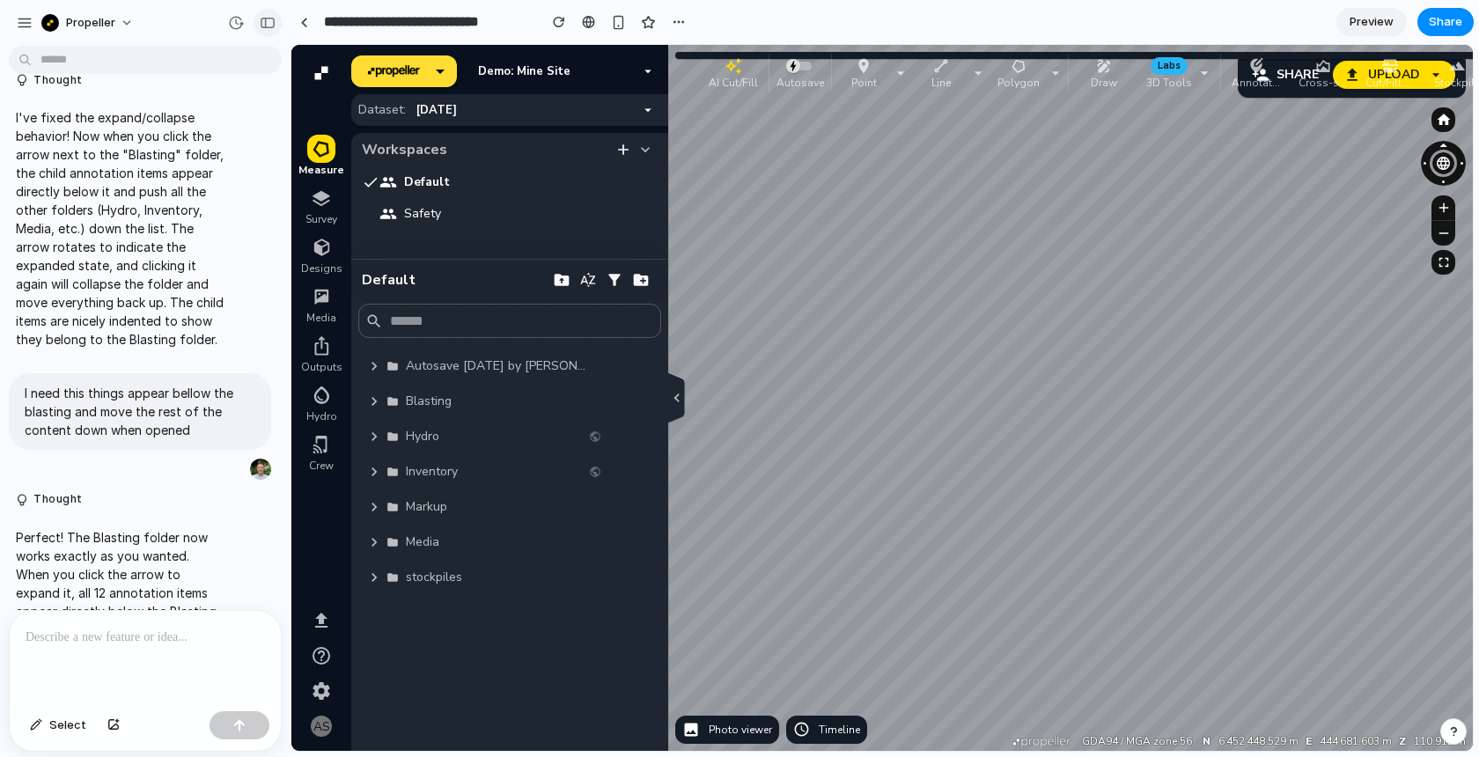
click at [269, 25] on div "button" at bounding box center [268, 23] width 16 height 12
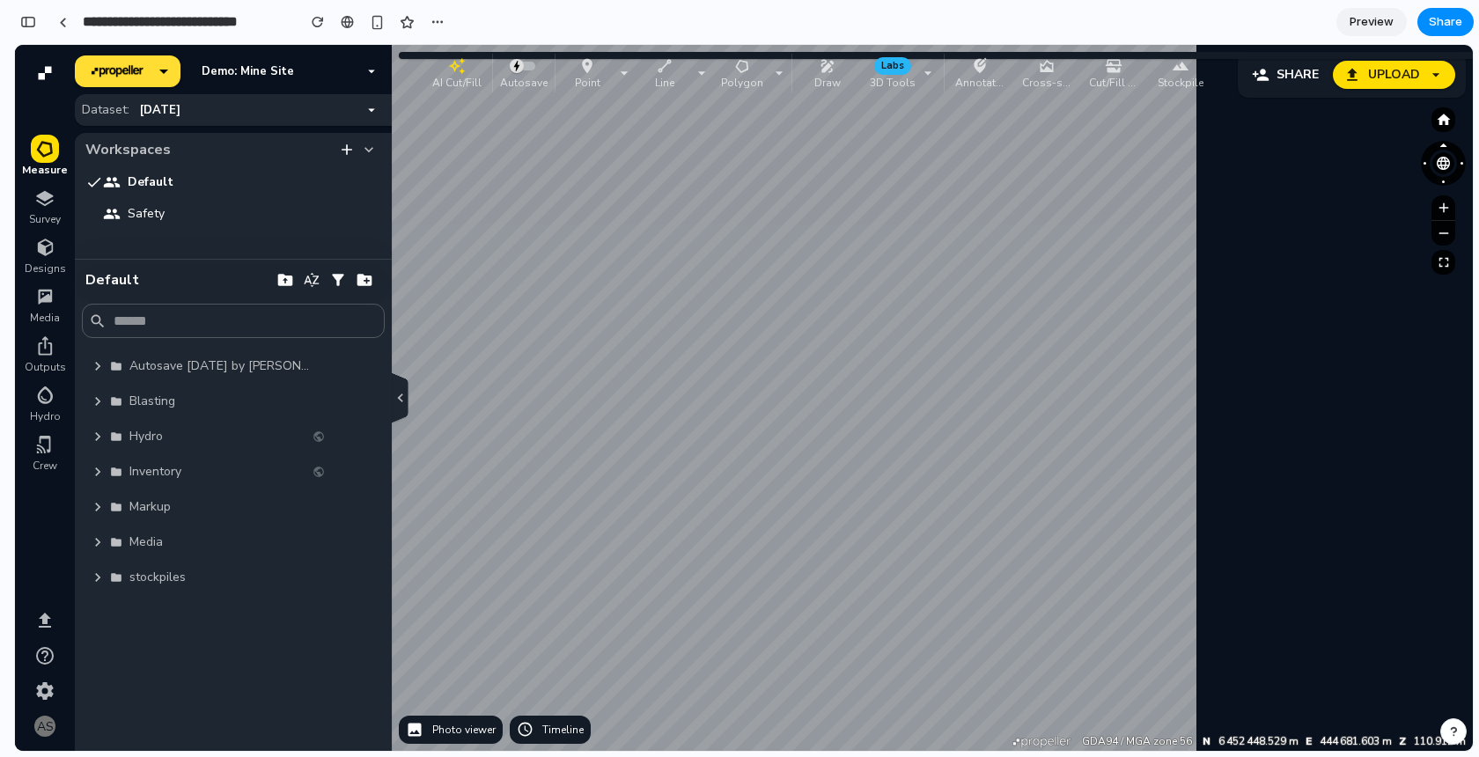
scroll to position [1361, 0]
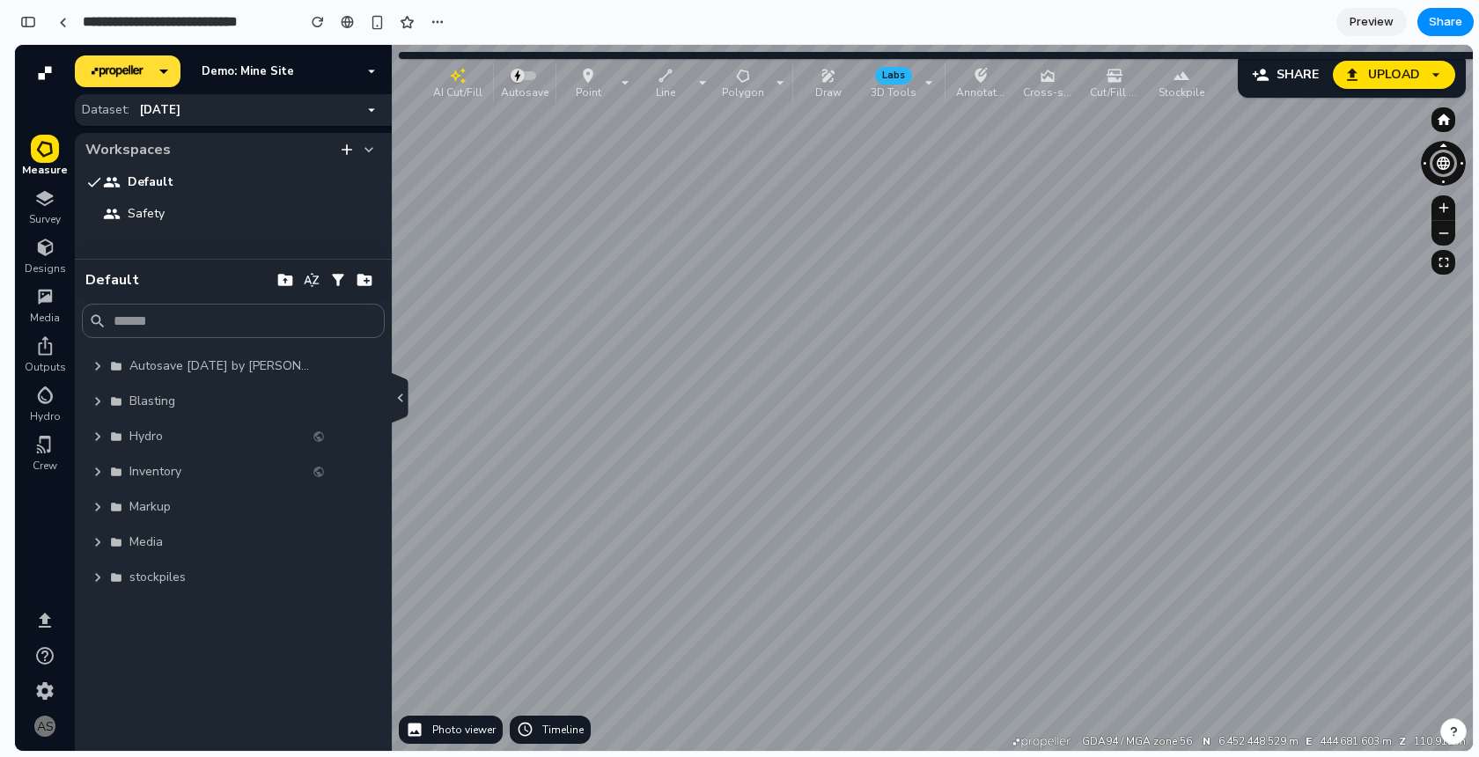
drag, startPoint x: 433, startPoint y: 80, endPoint x: 434, endPoint y: 90, distance: 9.7
click at [434, 90] on p "AI Cut/Fill" at bounding box center [457, 92] width 49 height 14
drag, startPoint x: 432, startPoint y: 78, endPoint x: 368, endPoint y: 60, distance: 66.9
click at [416, 75] on div "button" at bounding box center [441, 72] width 56 height 18
click at [399, 400] on icon "button" at bounding box center [399, 399] width 5 height 10
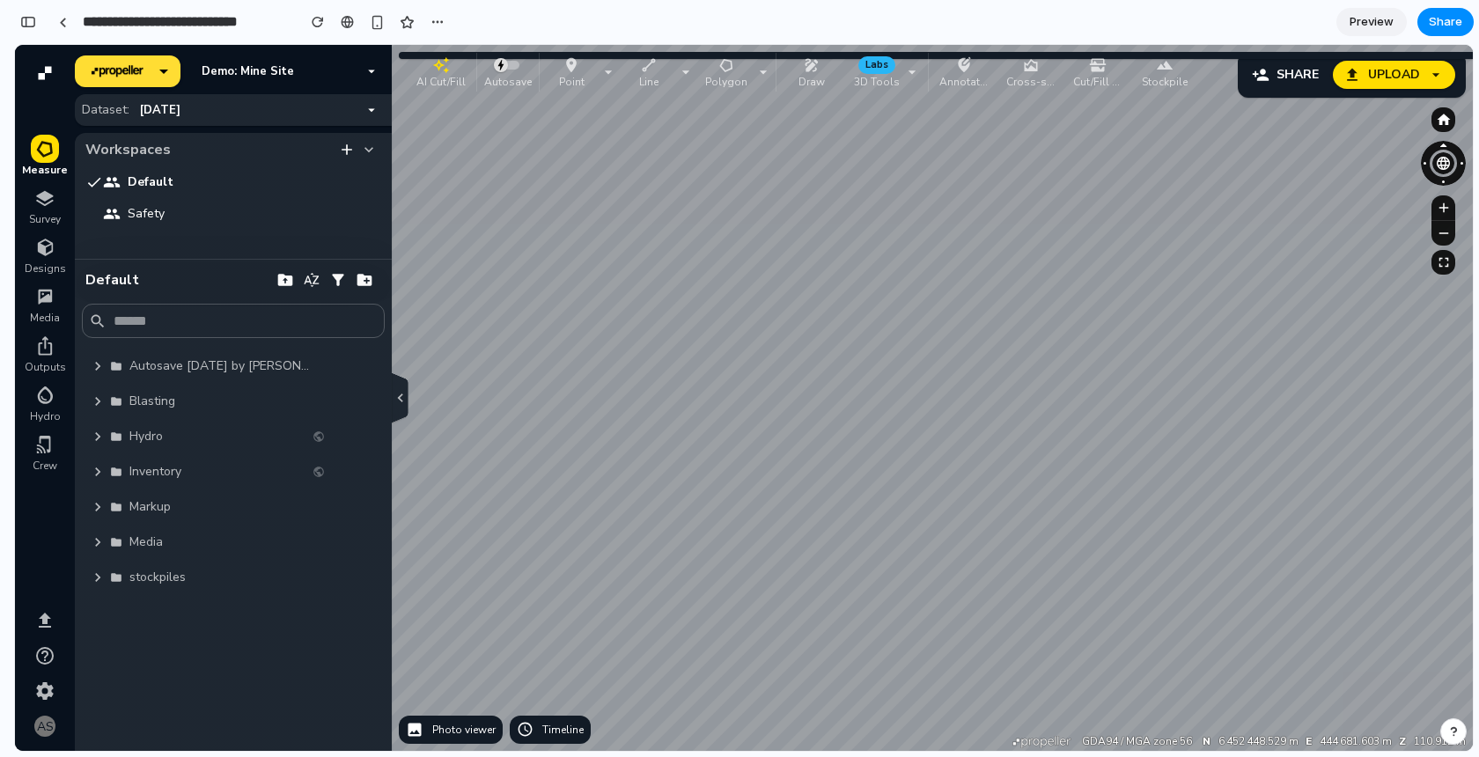
click at [431, 76] on p "AI Cut/Fill" at bounding box center [440, 81] width 49 height 14
drag, startPoint x: 420, startPoint y: 68, endPoint x: 531, endPoint y: 240, distance: 205.2
click at [531, 240] on div "button" at bounding box center [552, 238] width 56 height 18
drag, startPoint x: 543, startPoint y: 247, endPoint x: 433, endPoint y: 86, distance: 194.4
click at [433, 86] on p "AI Cut/Fill" at bounding box center [440, 91] width 49 height 14
